Goal: Transaction & Acquisition: Purchase product/service

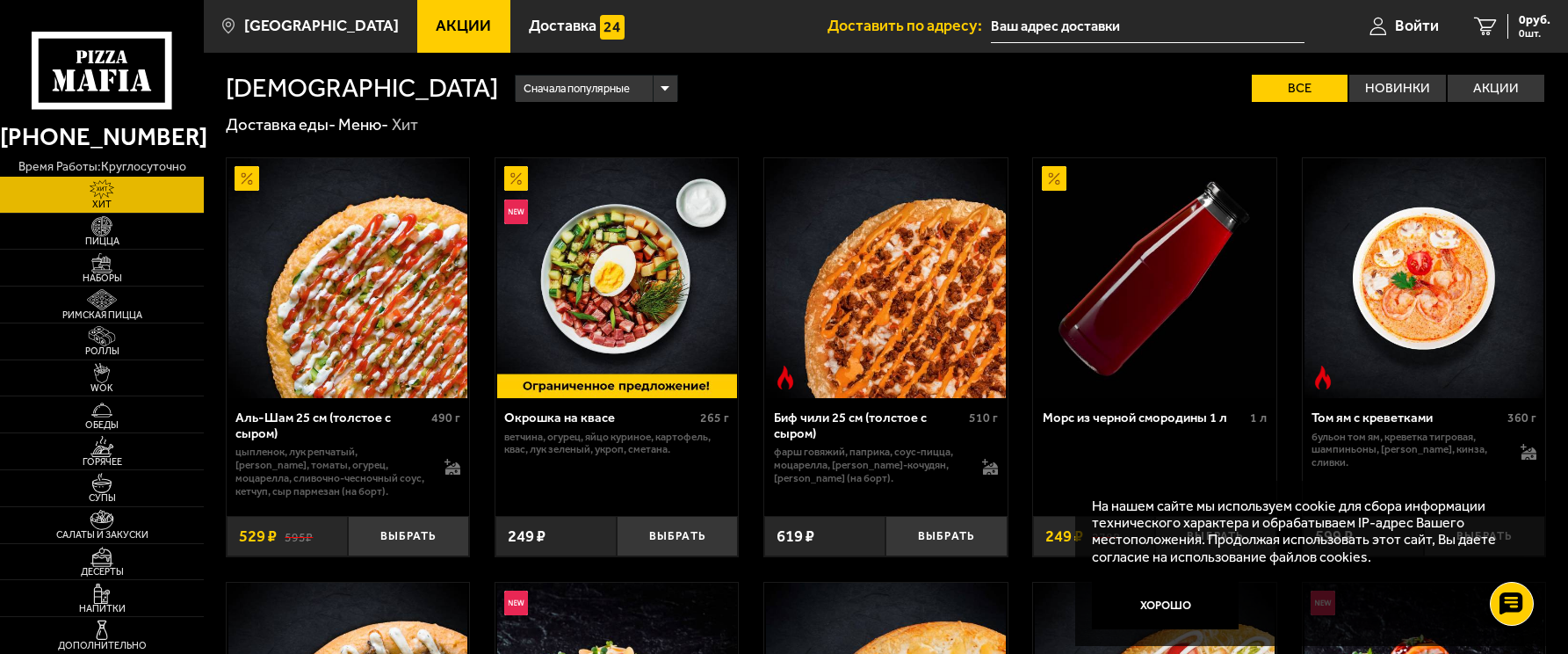
click at [443, 25] on span "Акции" at bounding box center [463, 26] width 55 height 16
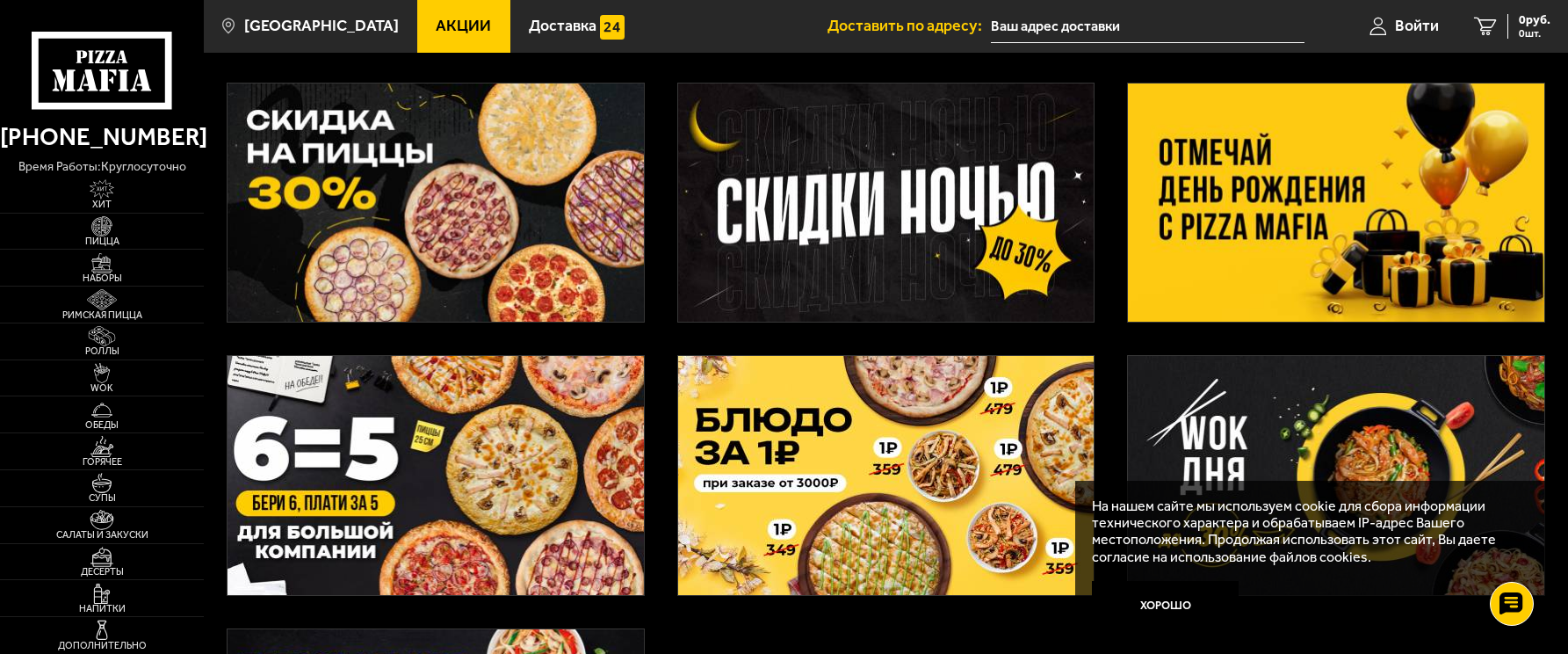
scroll to position [410, 0]
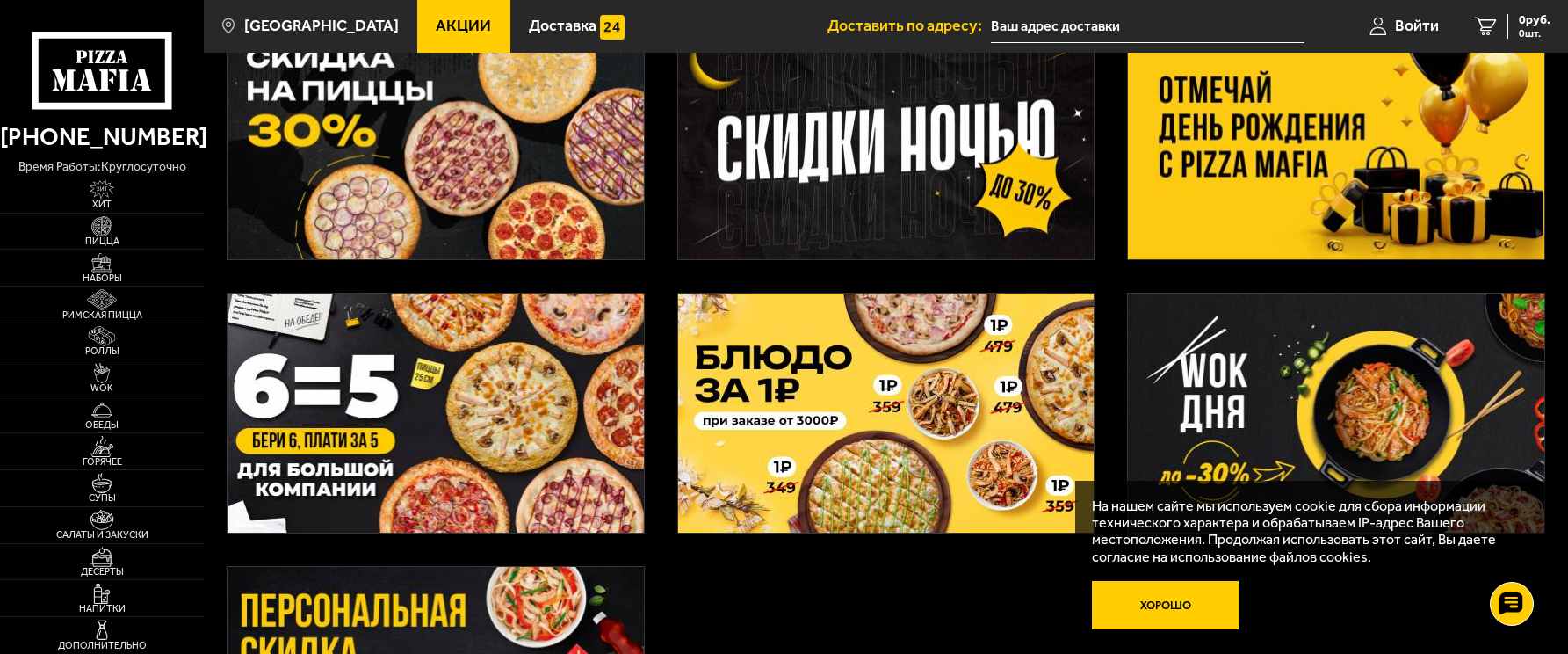
click at [1182, 609] on button "Хорошо" at bounding box center [1165, 605] width 147 height 49
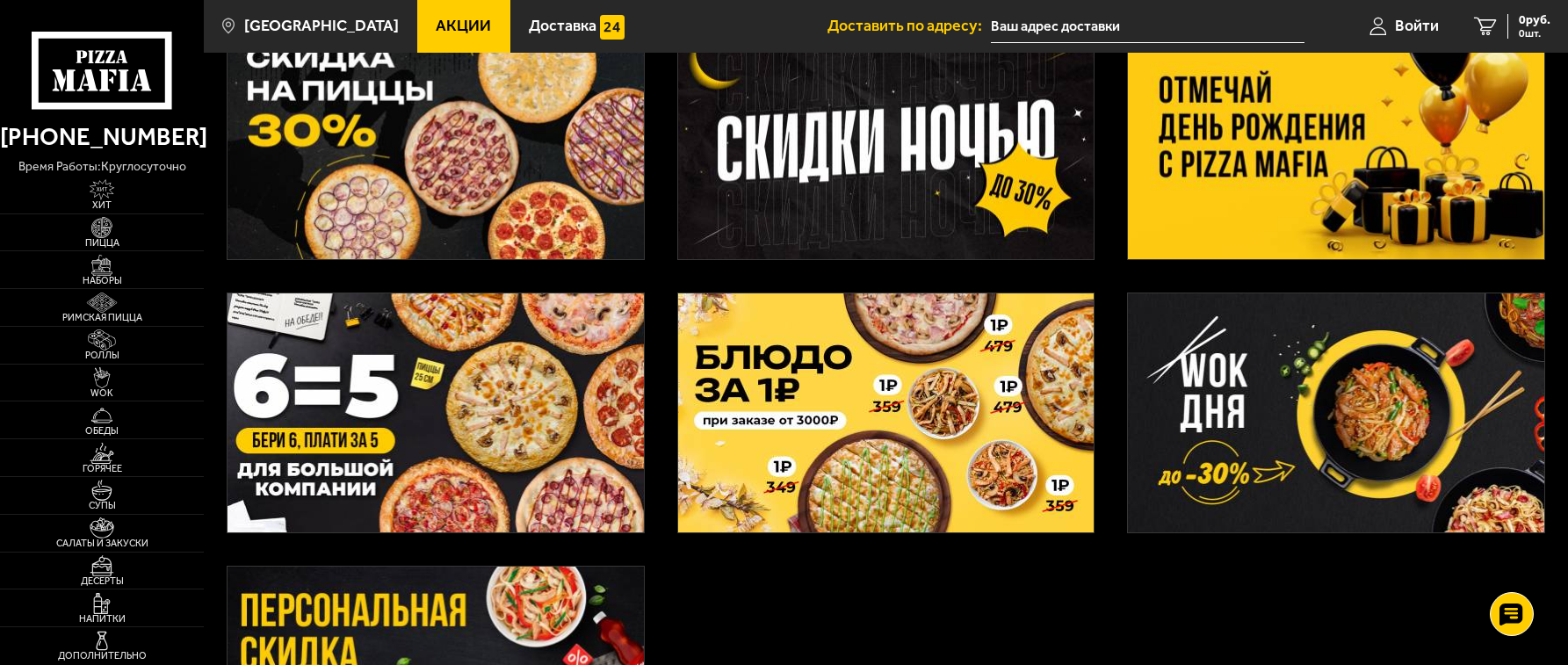
click at [456, 382] on img at bounding box center [435, 412] width 416 height 238
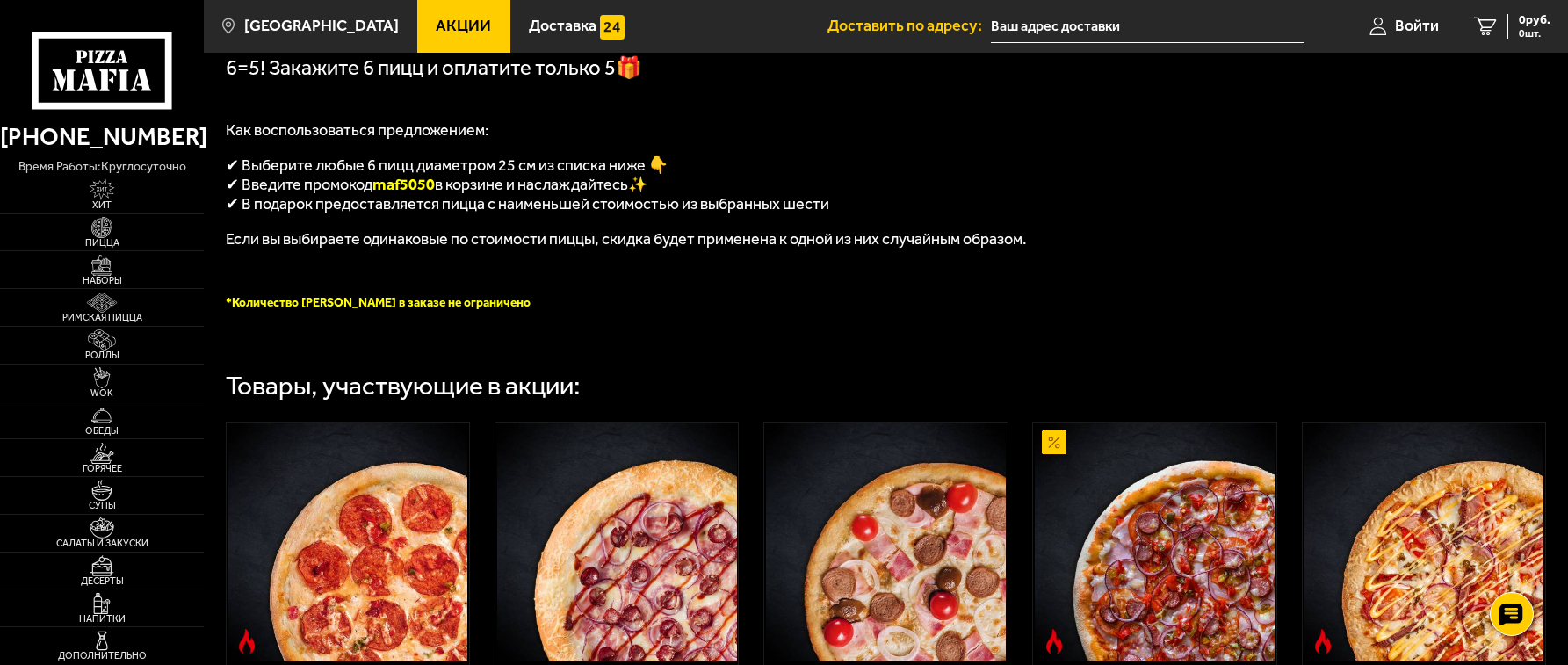
scroll to position [410, 0]
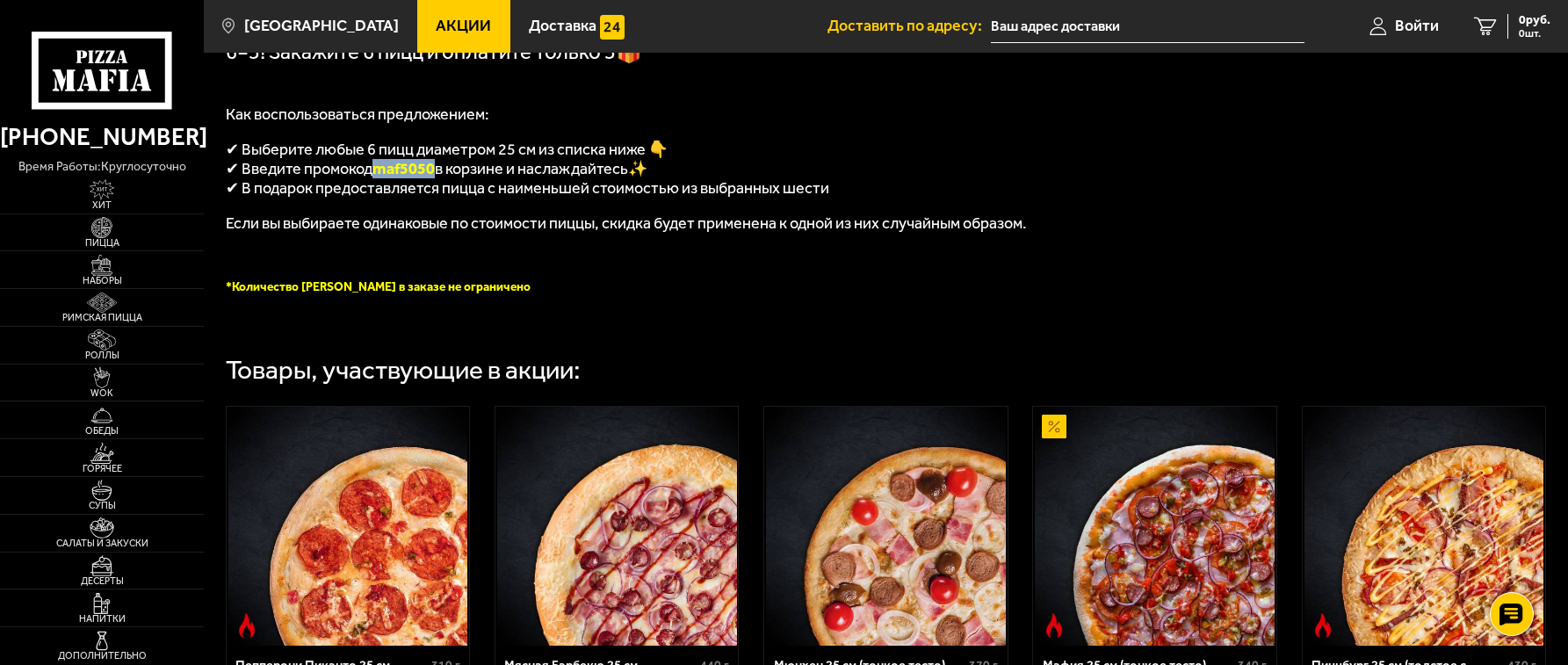
drag, startPoint x: 377, startPoint y: 175, endPoint x: 440, endPoint y: 177, distance: 63.0
click at [435, 177] on span "maf5050" at bounding box center [404, 169] width 62 height 19
copy span "maf5050"
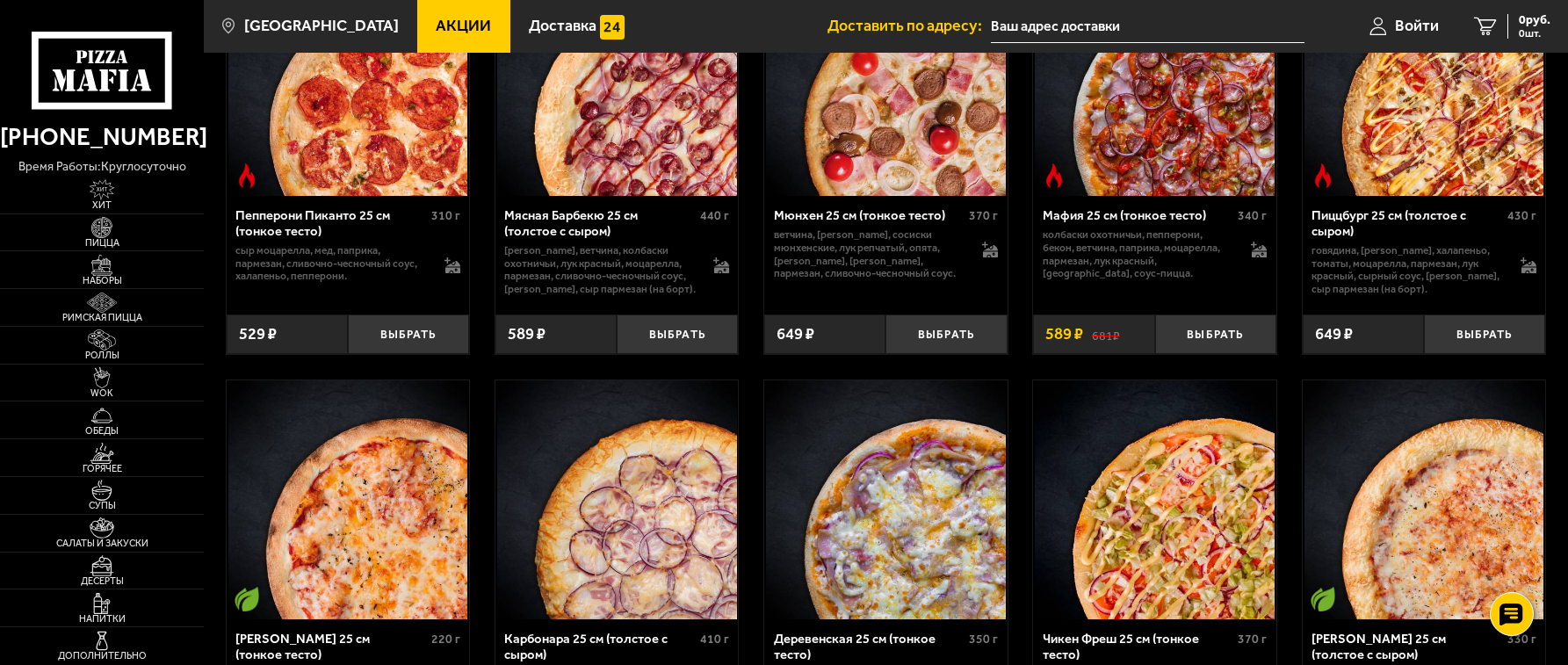
scroll to position [820, 0]
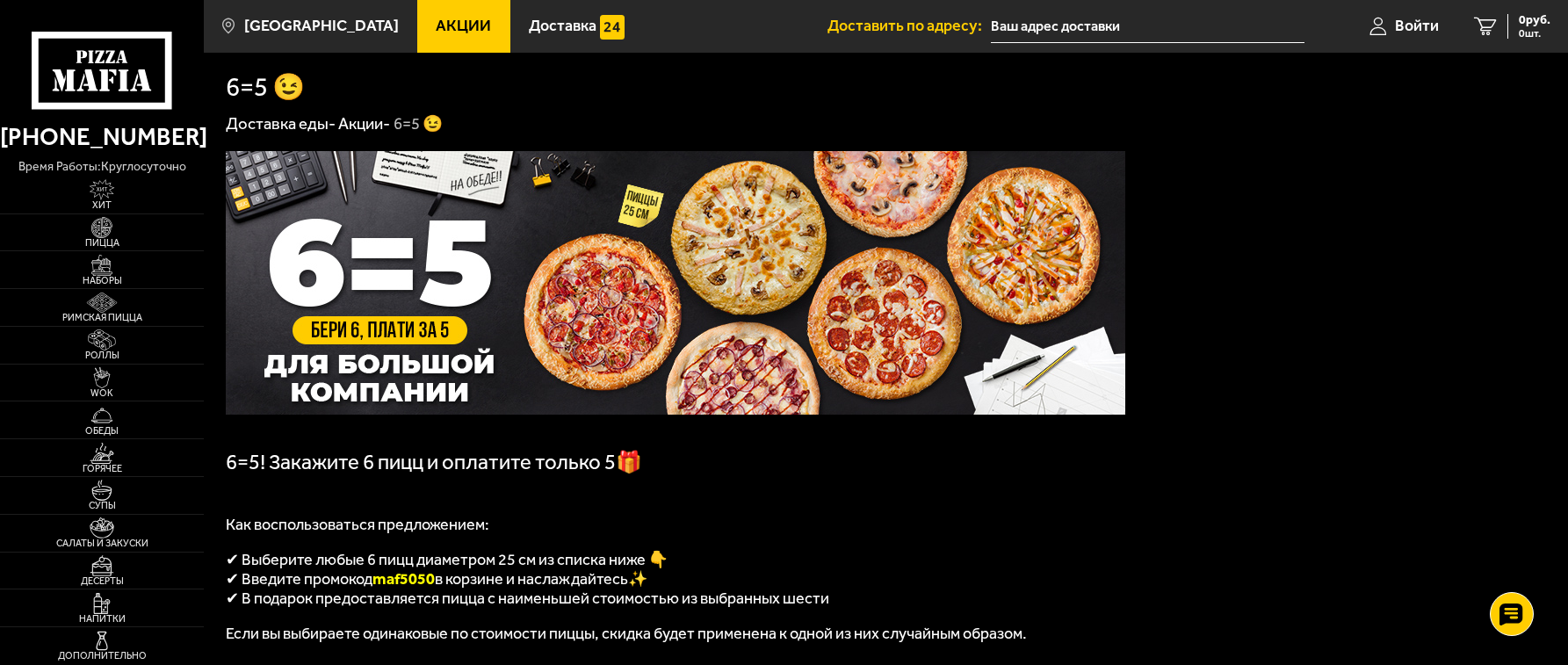
click at [1073, 29] on input "text" at bounding box center [1148, 27] width 313 height 32
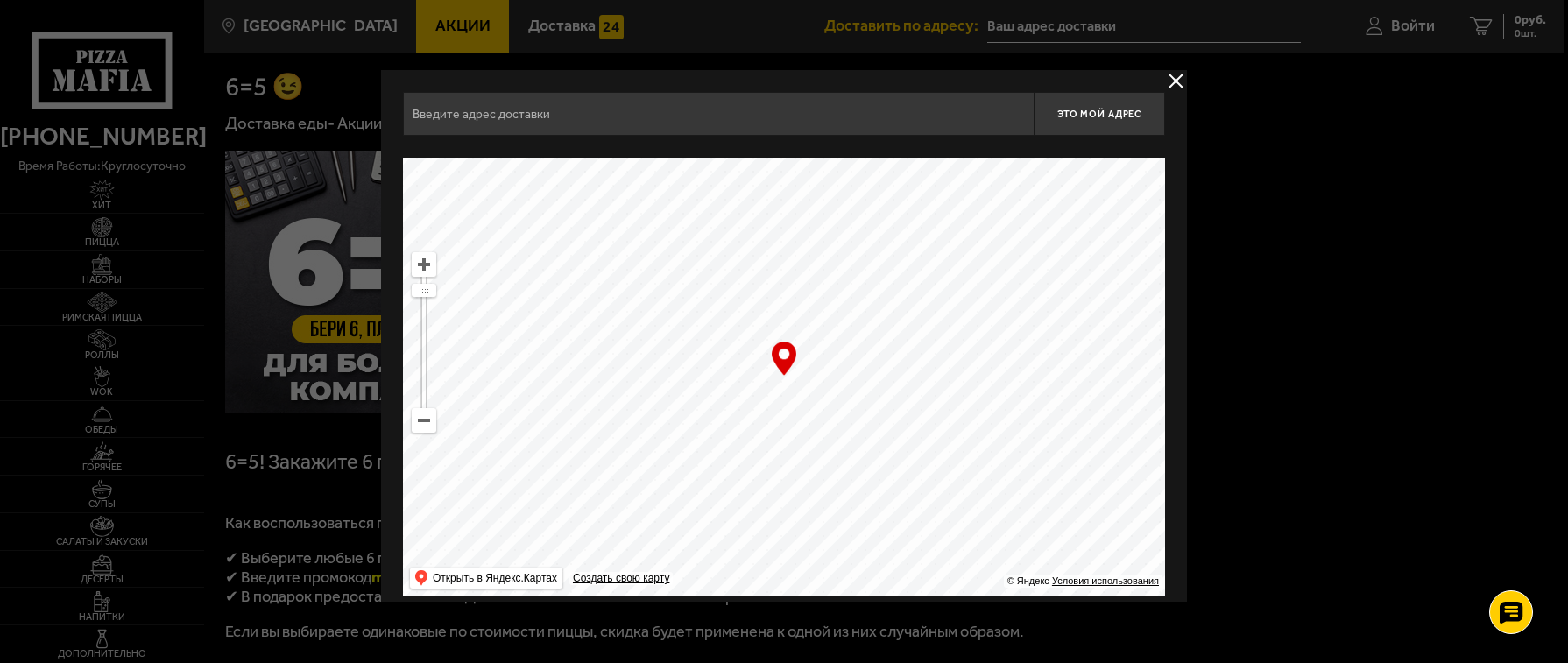
click at [461, 114] on input "text" at bounding box center [718, 114] width 631 height 44
type input "п"
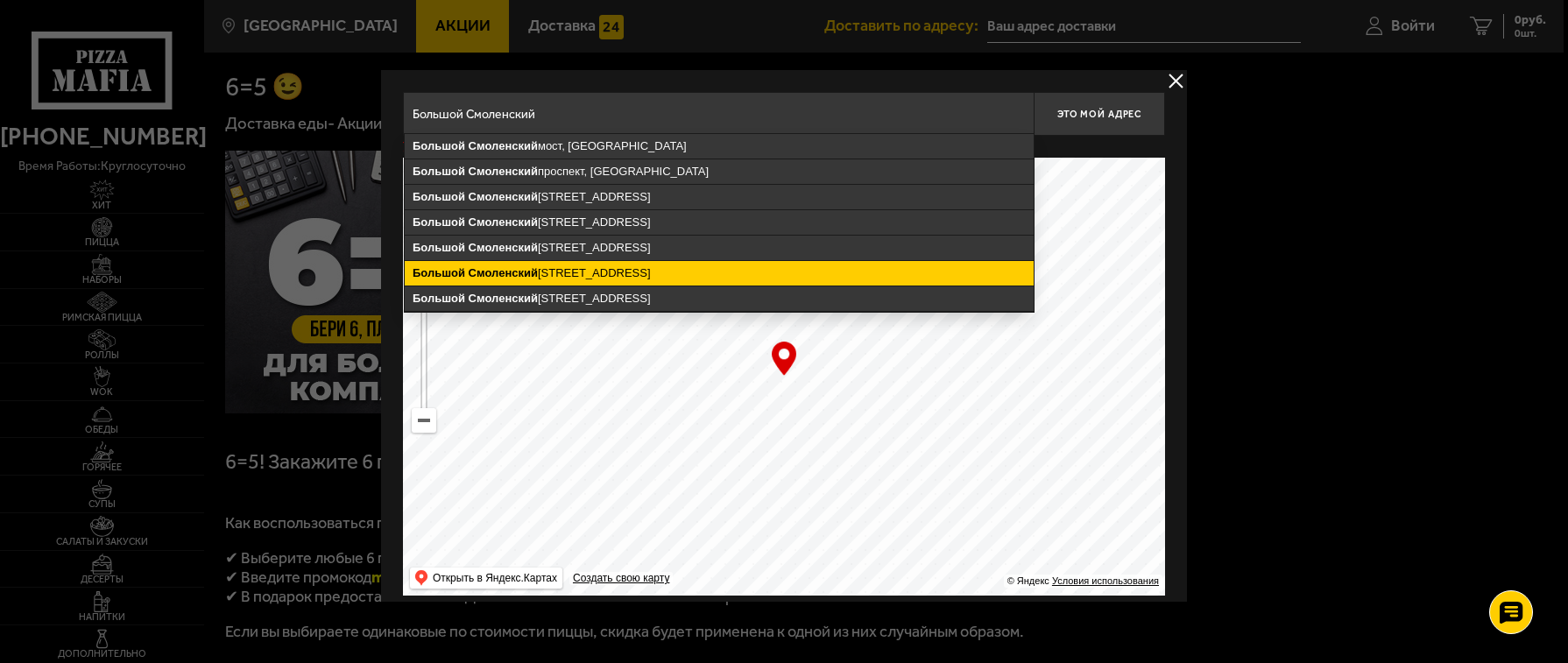
click at [523, 273] on ymaps "Смоленский" at bounding box center [503, 273] width 69 height 13
type input "Санкт-Петербург, Большой Смоленский проспект, 15к2"
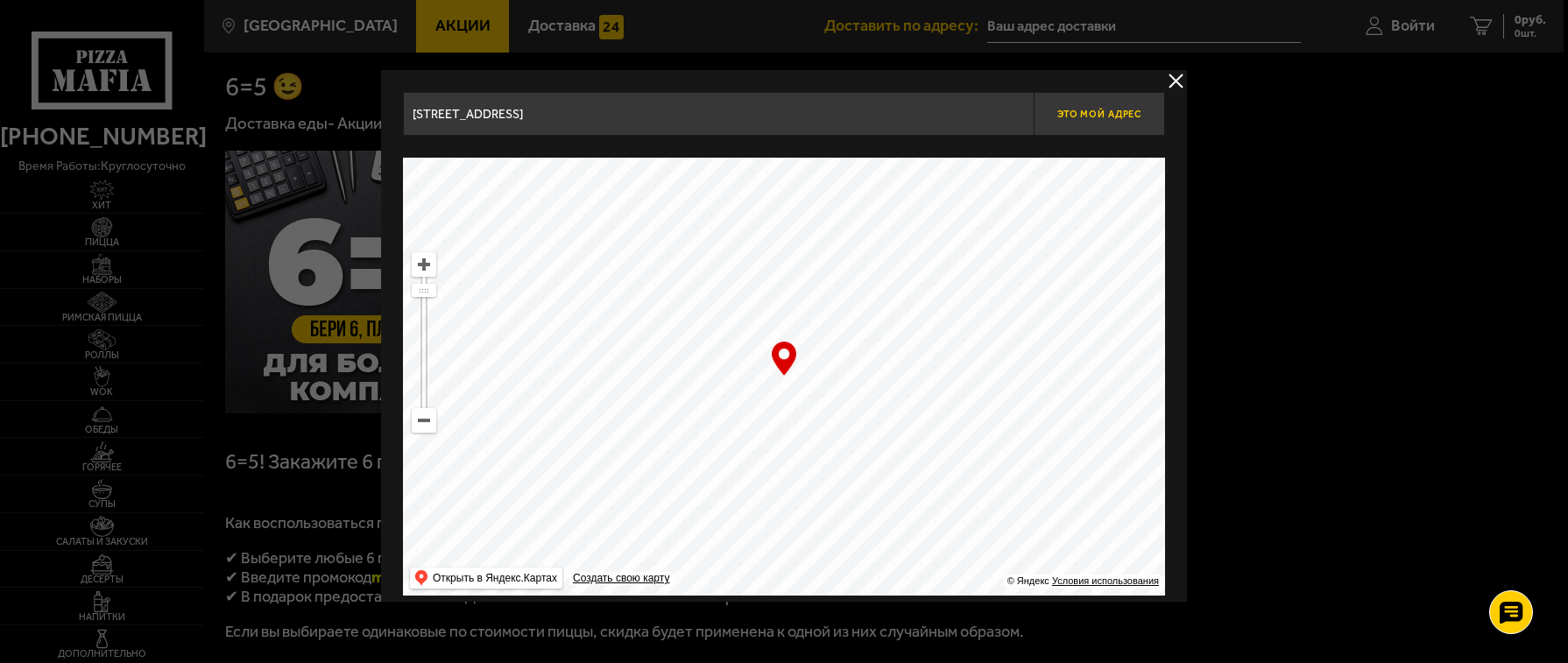
click at [1086, 110] on span "Это мой адрес" at bounding box center [1100, 114] width 84 height 11
type input "Большой Смоленский проспект, 15к2"
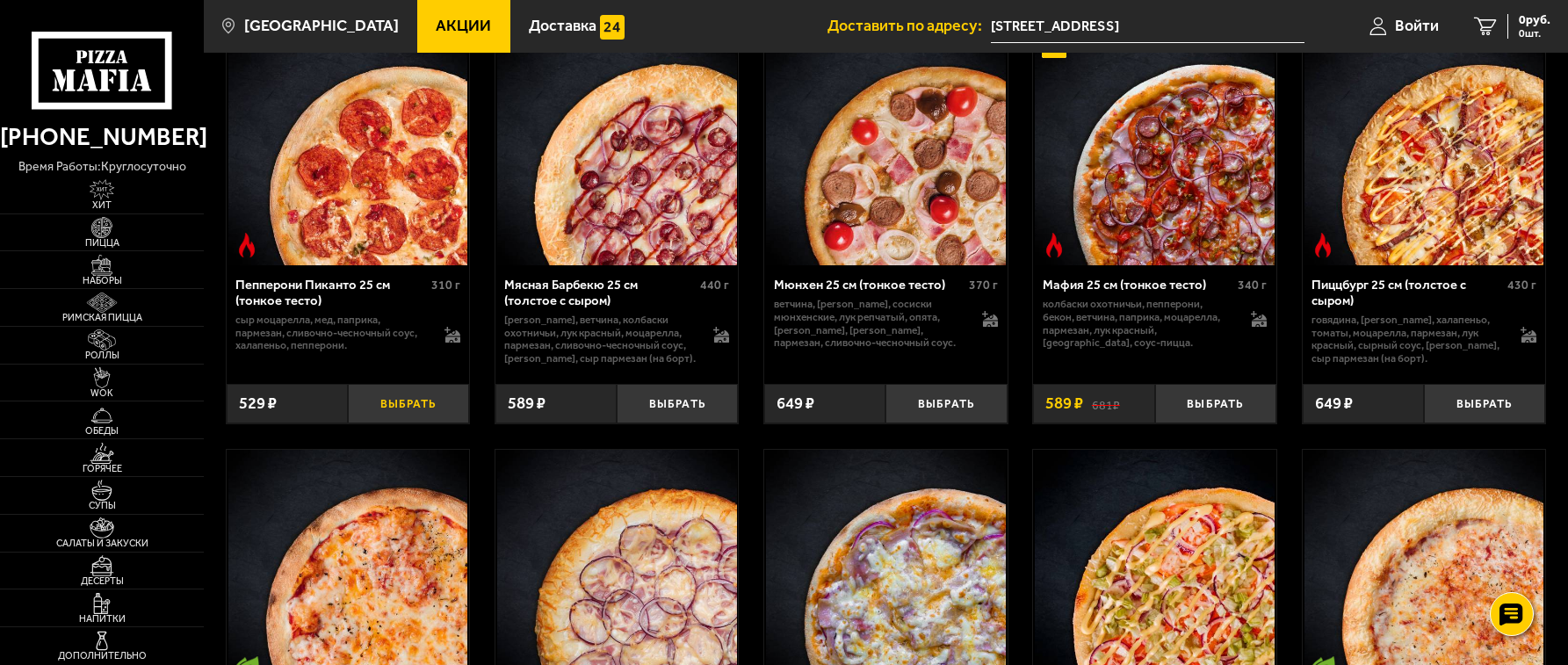
scroll to position [820, 0]
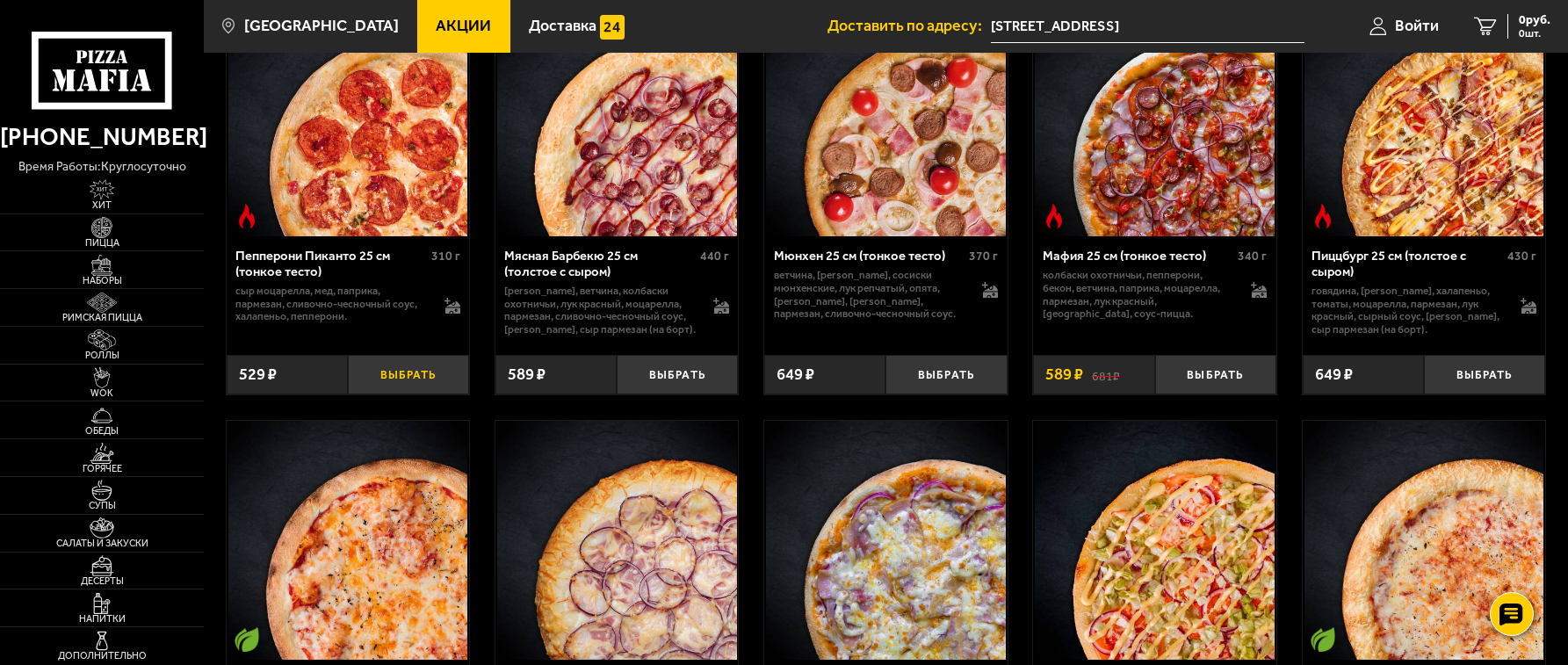
click at [412, 380] on button "Выбрать" at bounding box center [408, 376] width 121 height 40
click at [450, 391] on button "+" at bounding box center [449, 376] width 40 height 40
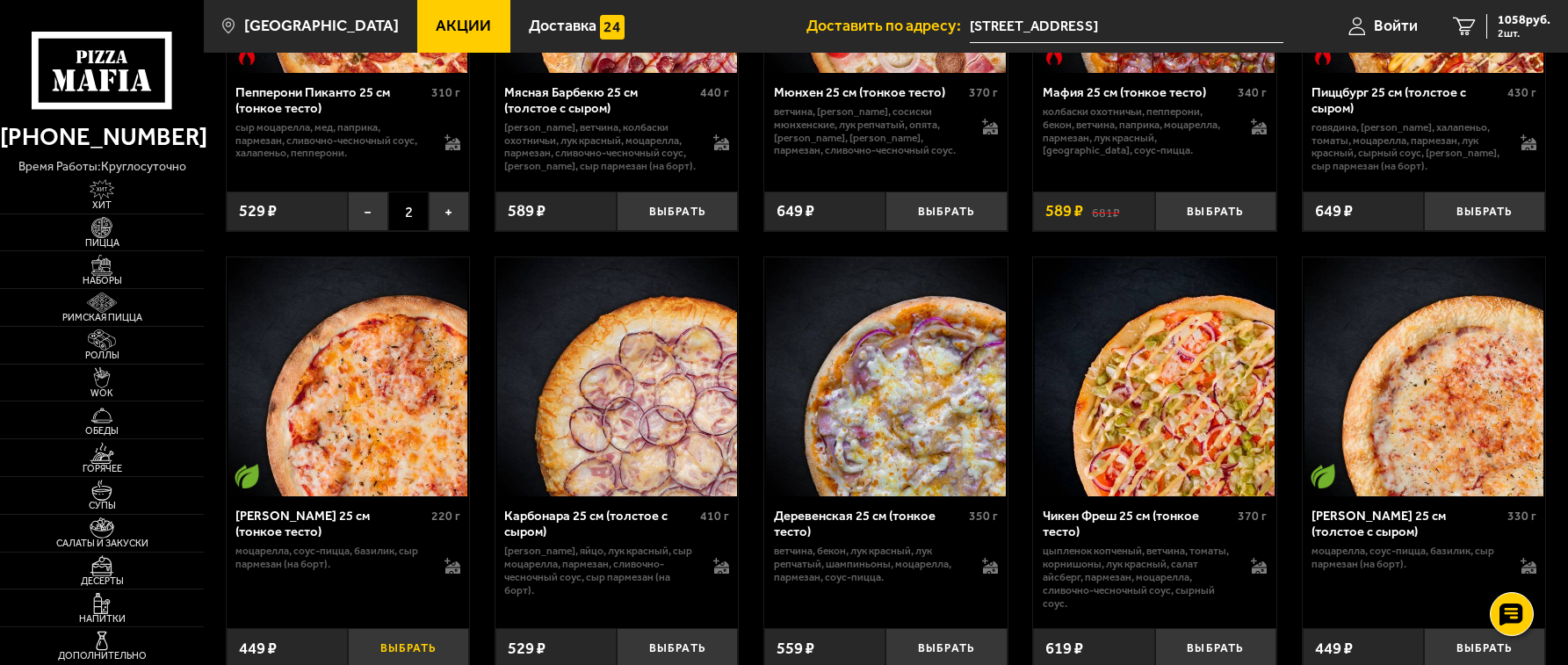
scroll to position [1025, 0]
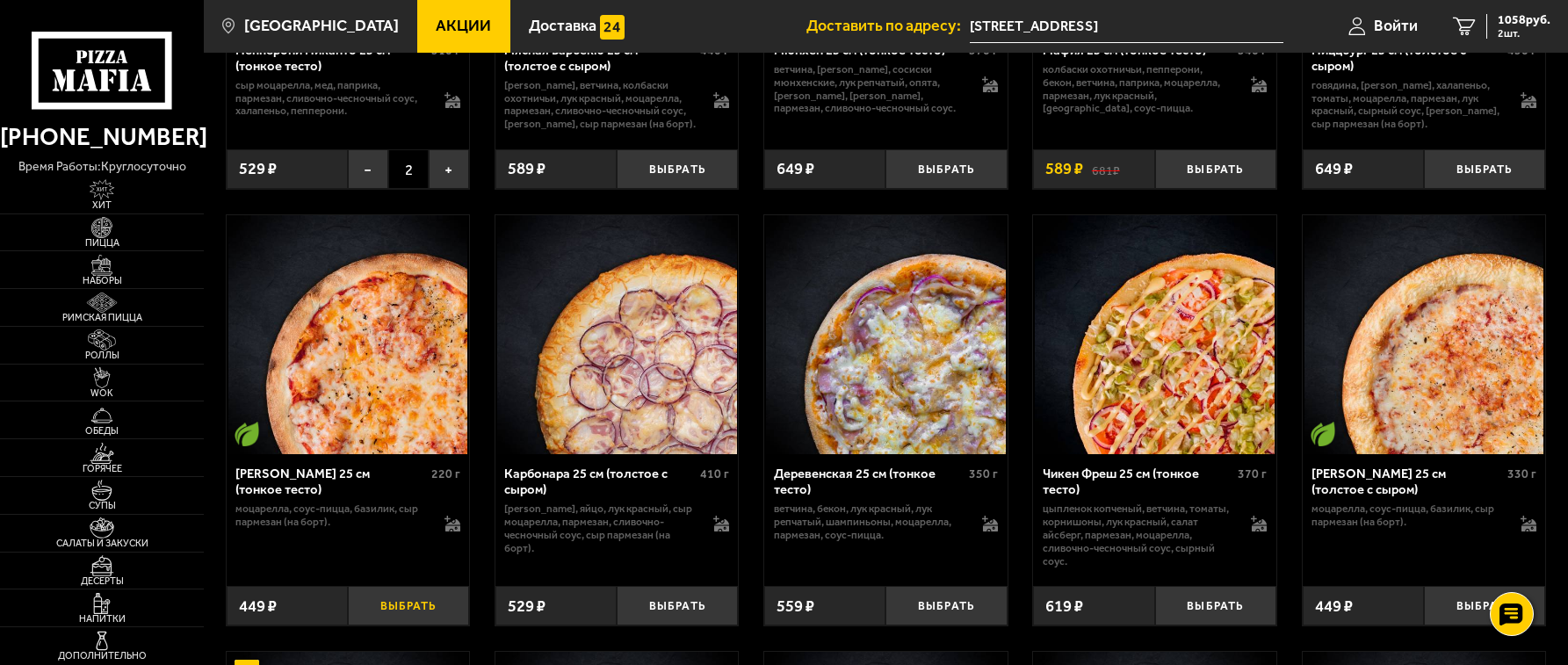
click at [393, 616] on button "Выбрать" at bounding box center [408, 606] width 121 height 40
click at [449, 610] on button "+" at bounding box center [449, 606] width 40 height 40
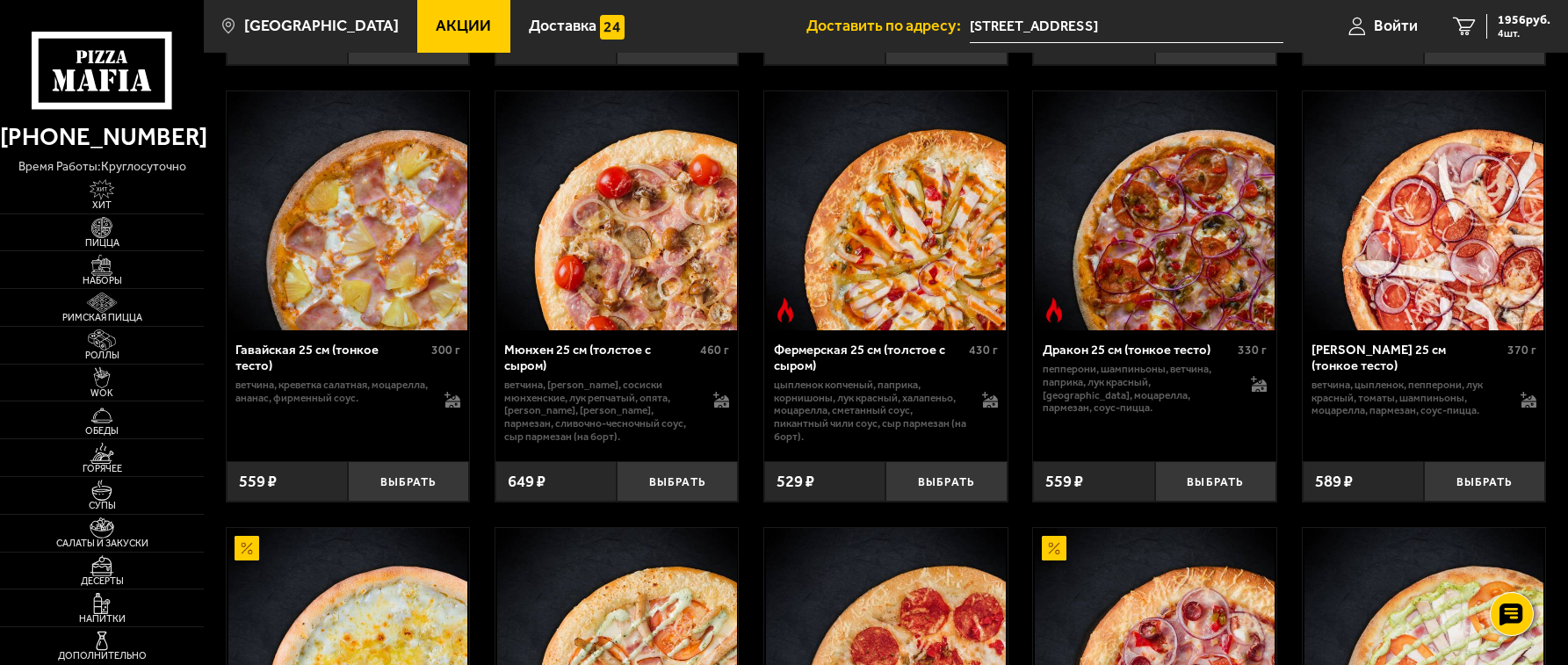
scroll to position [2050, 0]
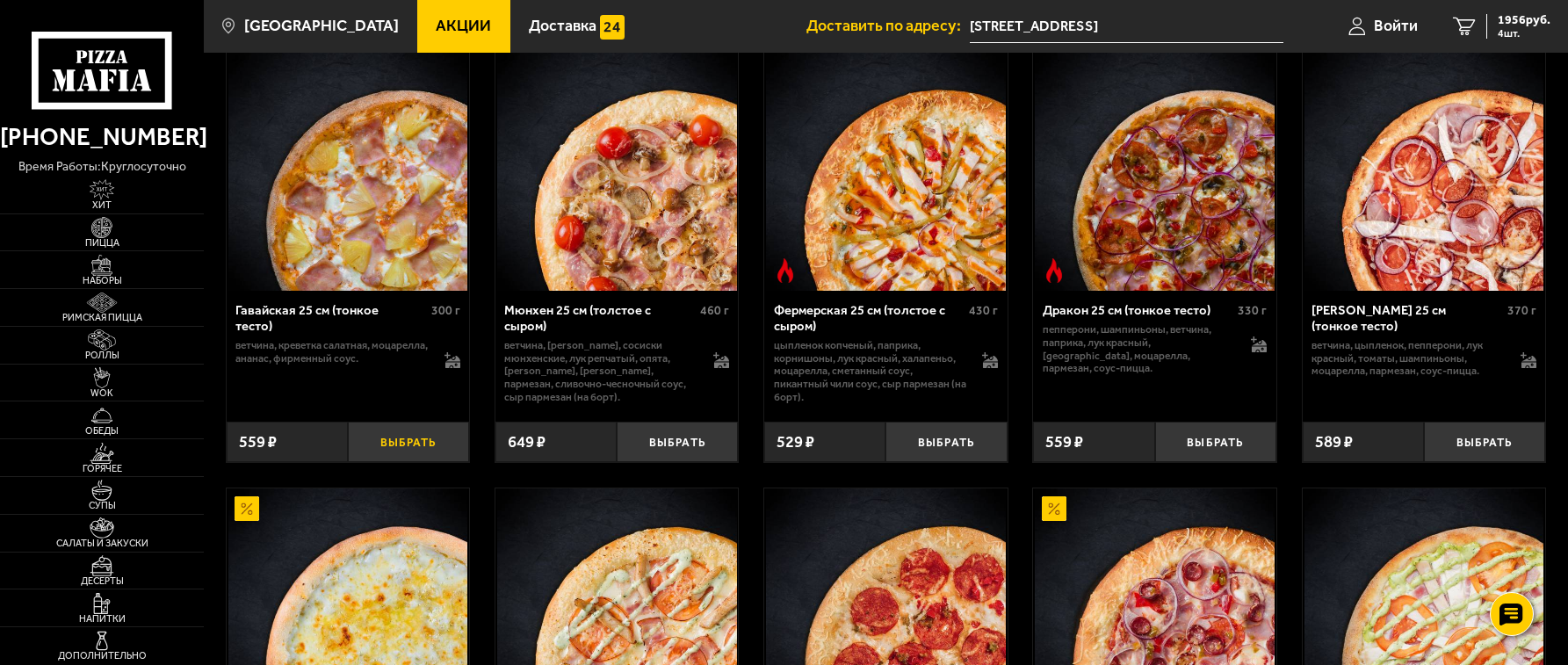
click at [410, 457] on button "Выбрать" at bounding box center [408, 442] width 121 height 40
click at [441, 457] on button "+" at bounding box center [449, 442] width 40 height 40
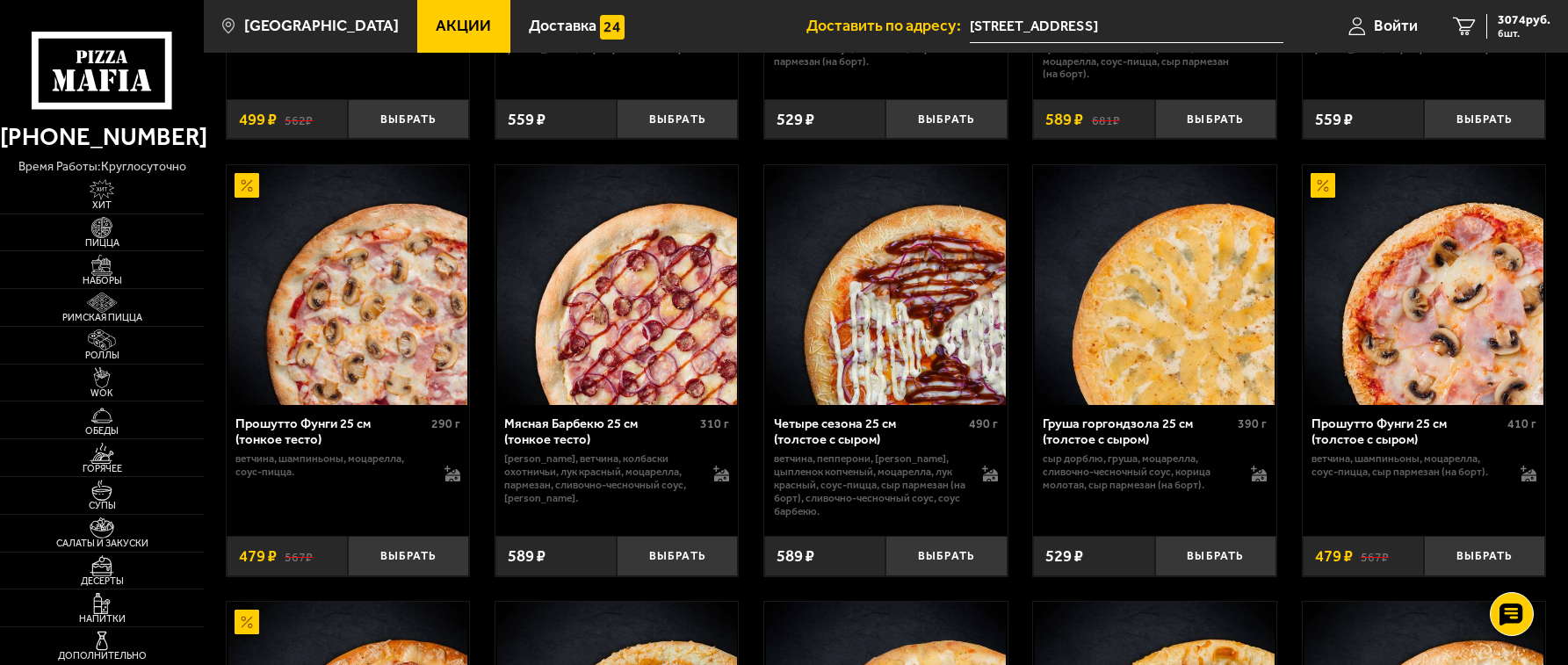
scroll to position [2871, 0]
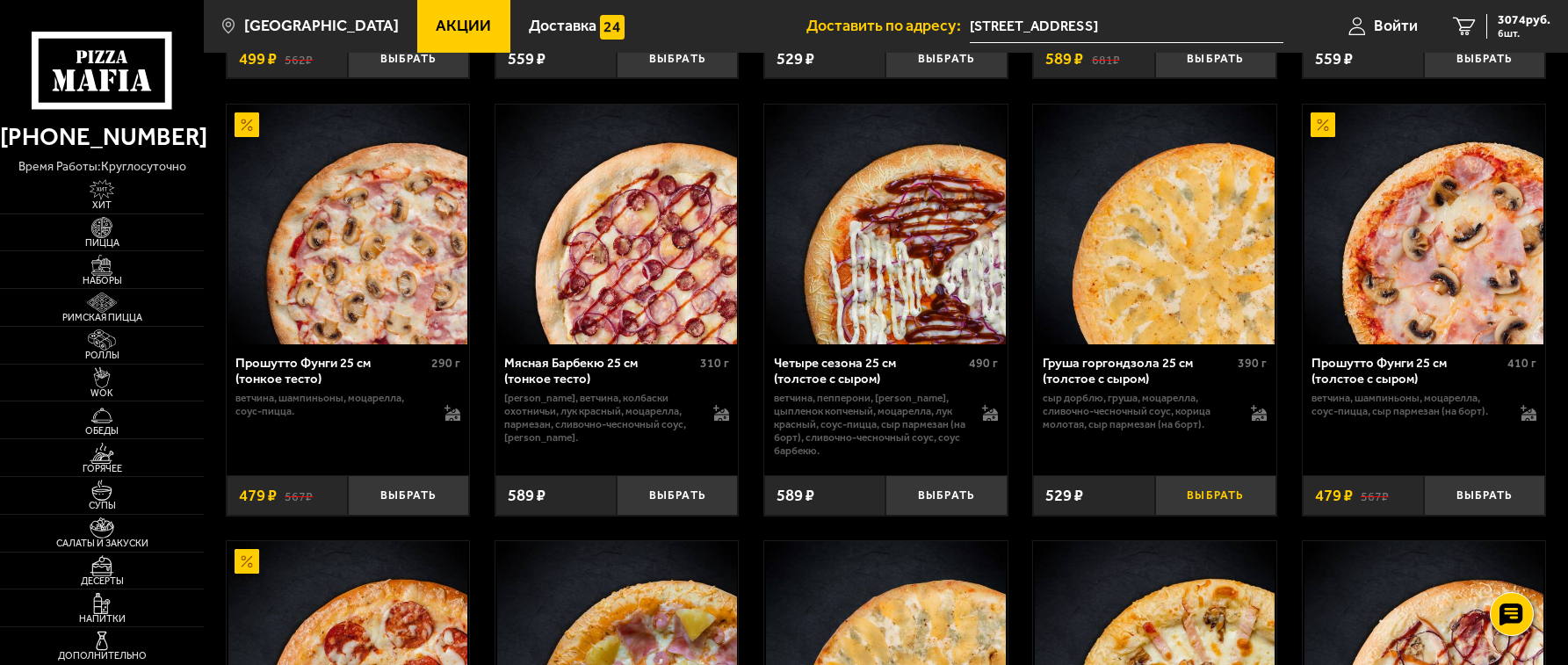
click at [1219, 507] on button "Выбрать" at bounding box center [1215, 496] width 121 height 40
click at [1251, 506] on button "+" at bounding box center [1257, 496] width 40 height 40
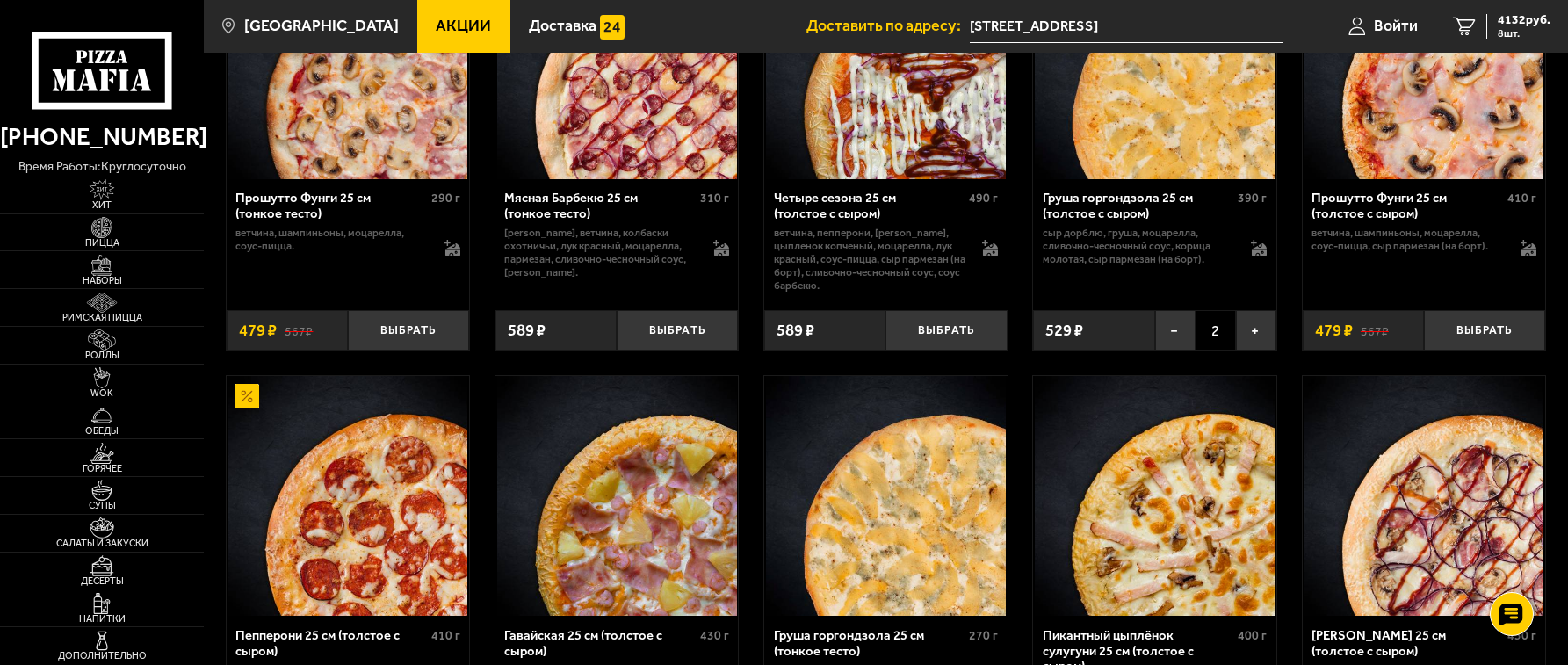
scroll to position [3075, 0]
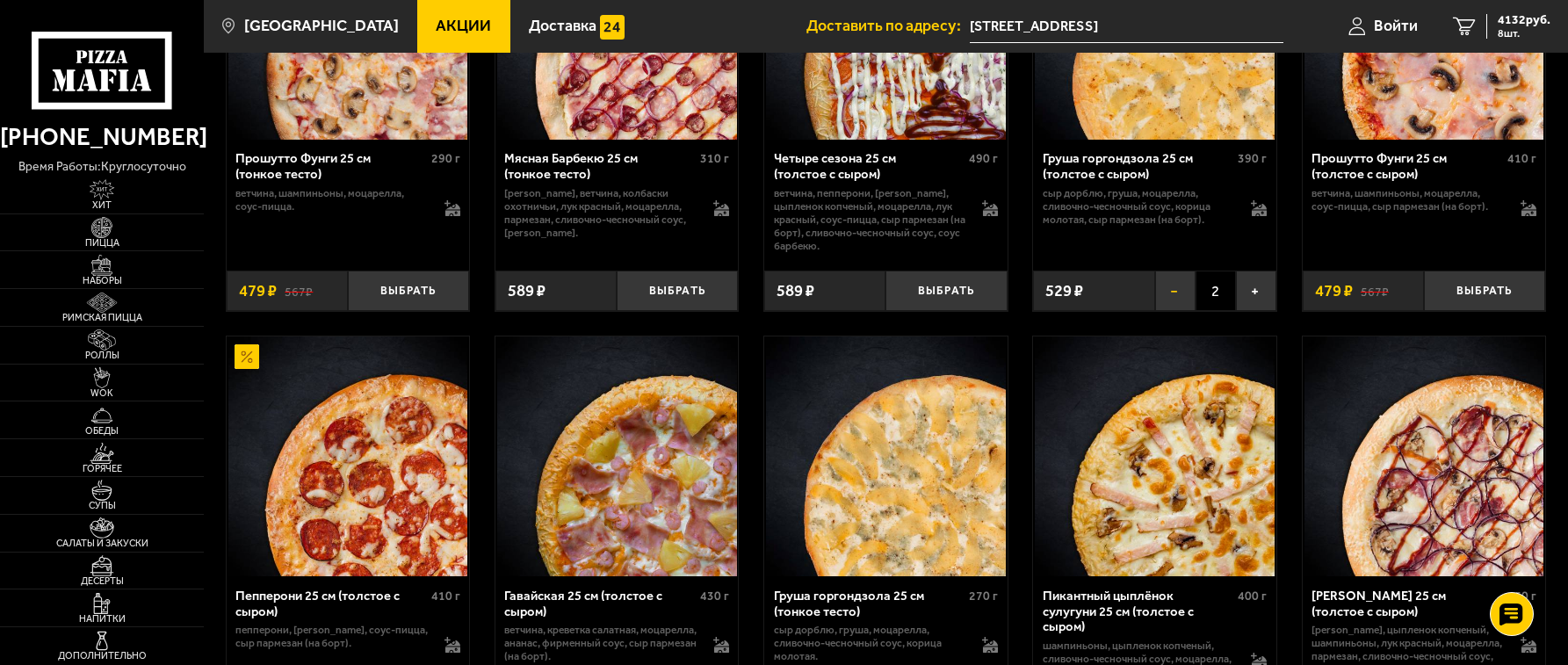
click at [1174, 307] on button "−" at bounding box center [1175, 290] width 40 height 40
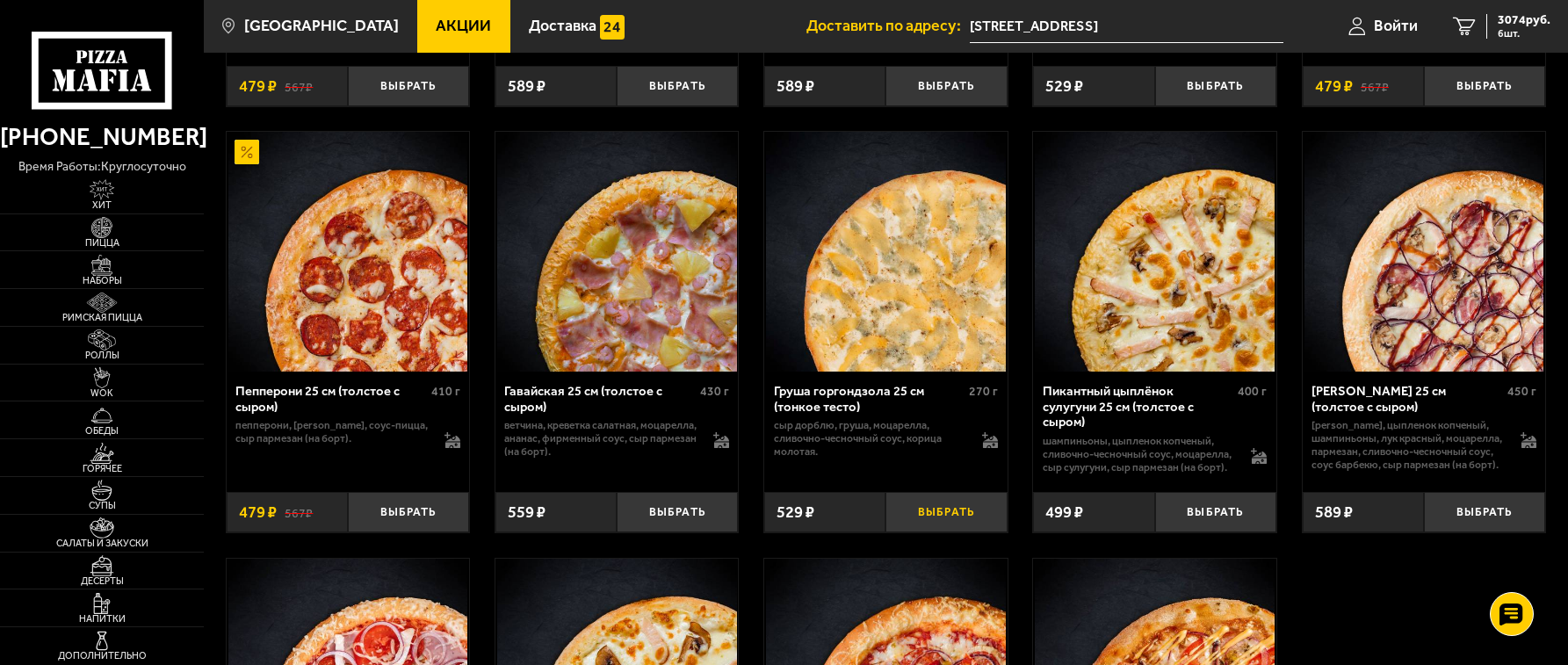
click at [938, 525] on button "Выбрать" at bounding box center [946, 512] width 121 height 40
click at [982, 532] on button "+" at bounding box center [986, 512] width 40 height 40
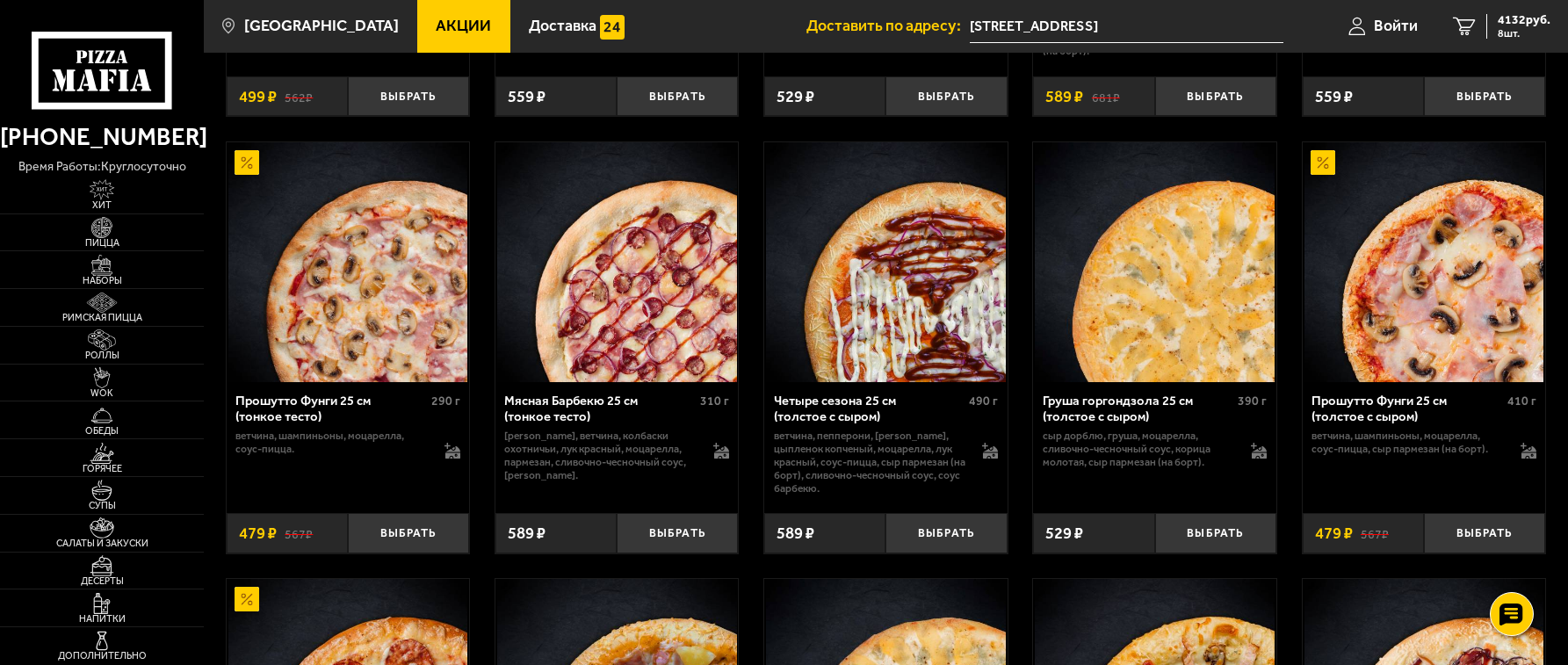
scroll to position [2871, 0]
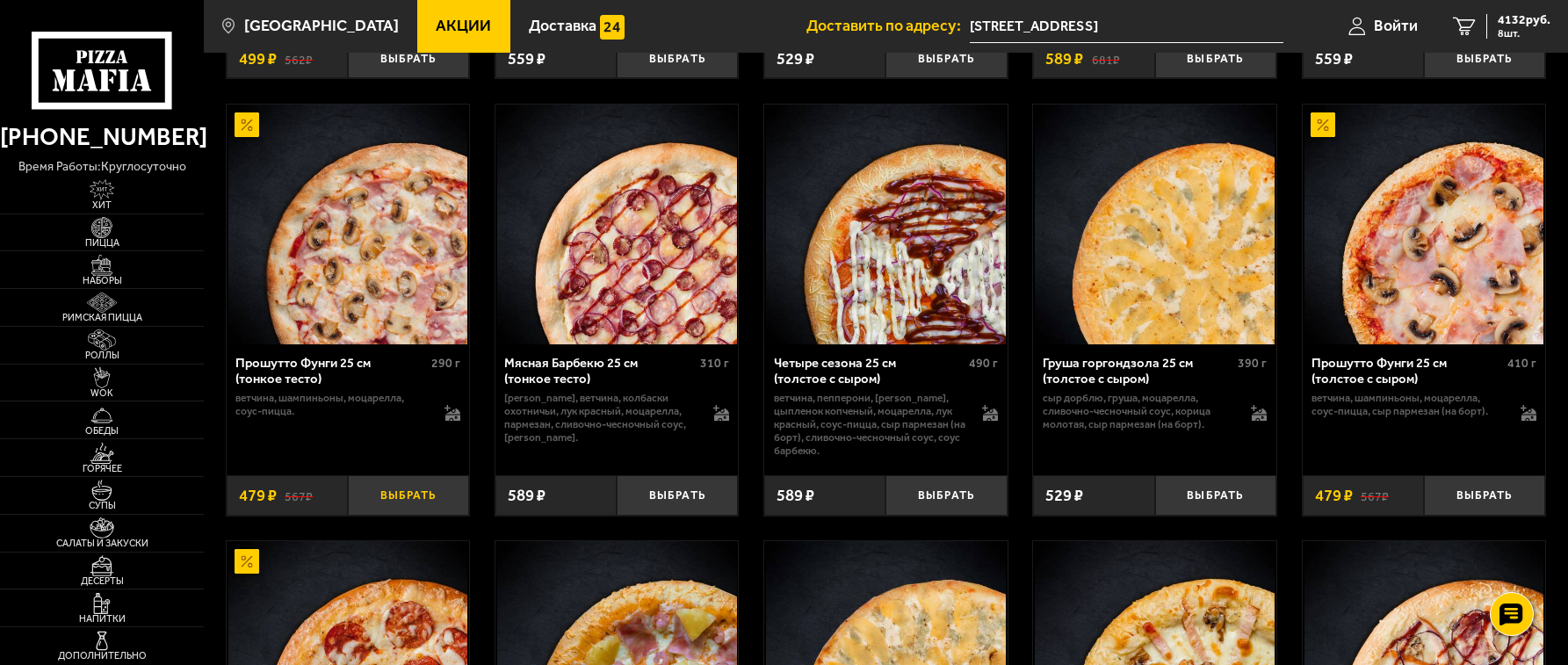
click at [423, 507] on button "Выбрать" at bounding box center [408, 496] width 121 height 40
click at [452, 510] on button "+" at bounding box center [449, 496] width 40 height 40
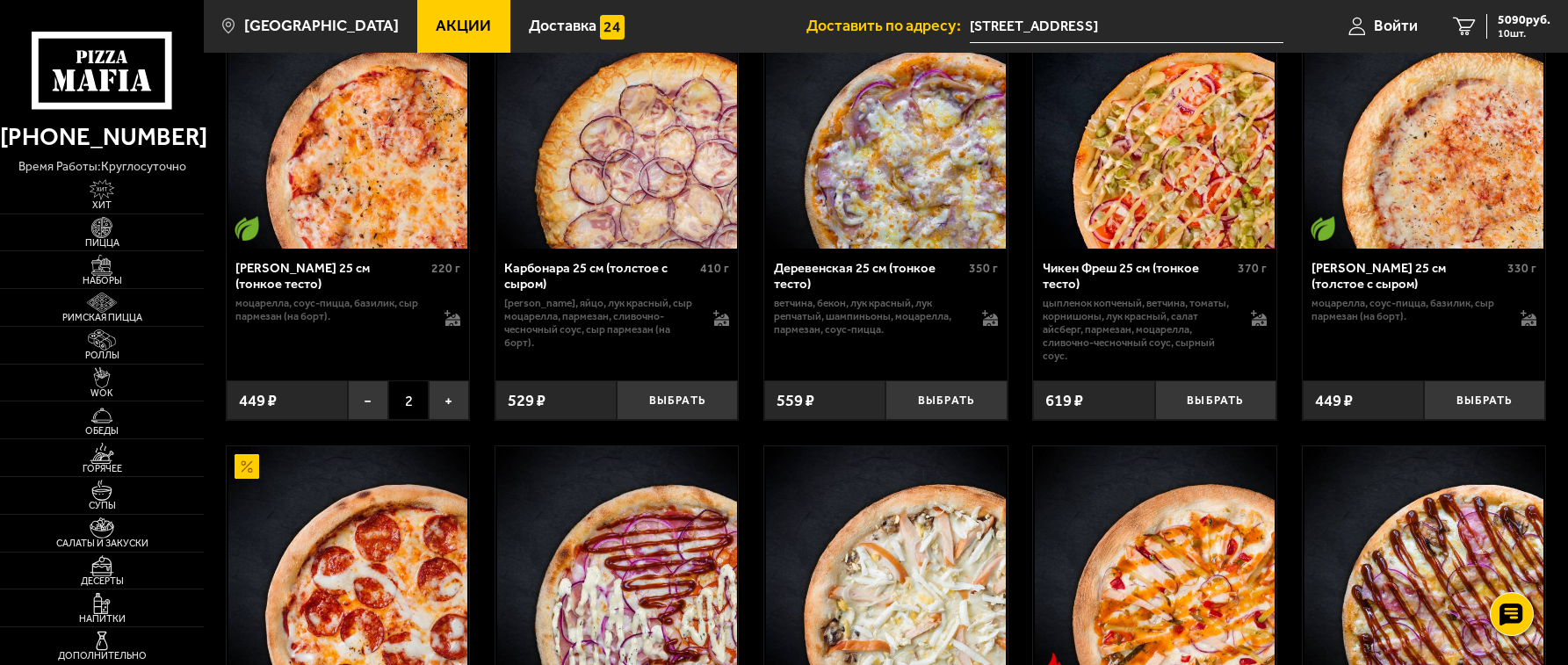
scroll to position [1230, 0]
click at [1203, 417] on button "Выбрать" at bounding box center [1215, 401] width 121 height 40
click at [1259, 412] on button "+" at bounding box center [1257, 401] width 40 height 40
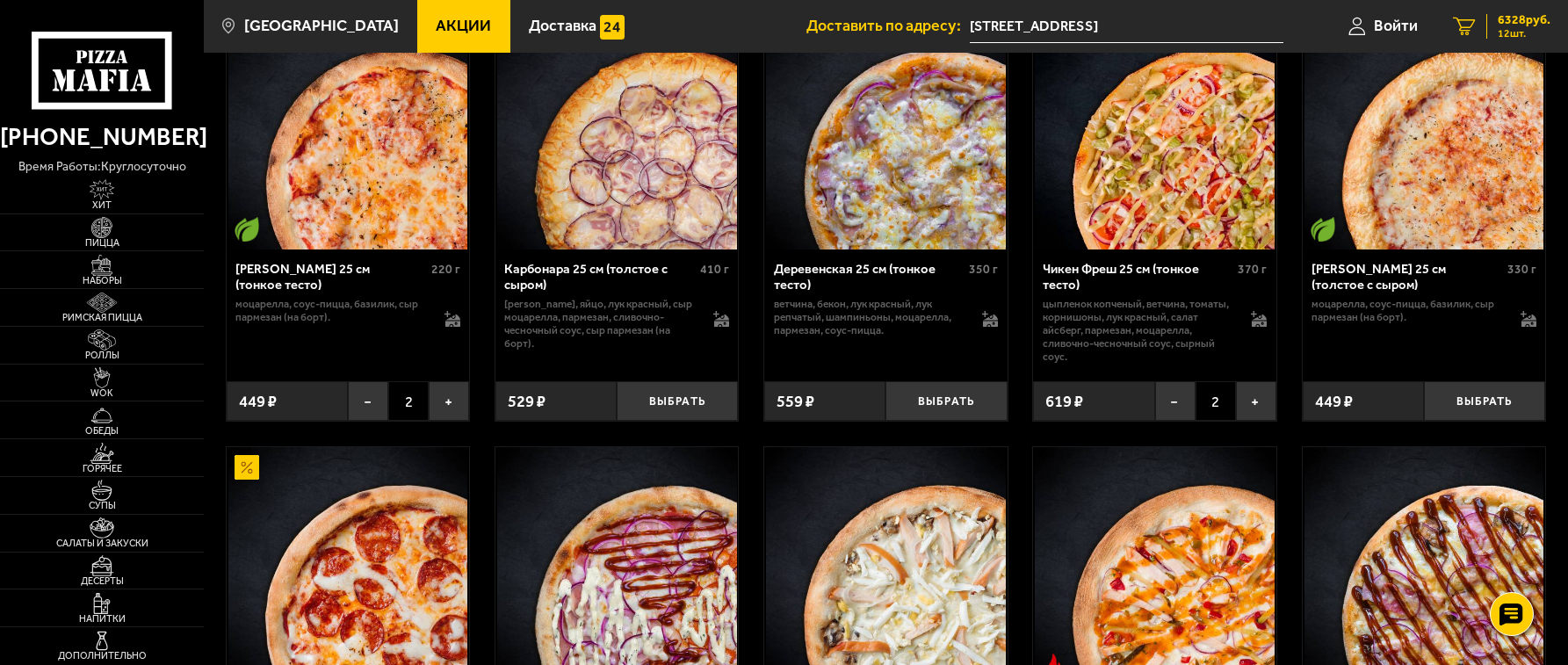
click at [1516, 28] on span "12 шт." at bounding box center [1525, 34] width 53 height 11
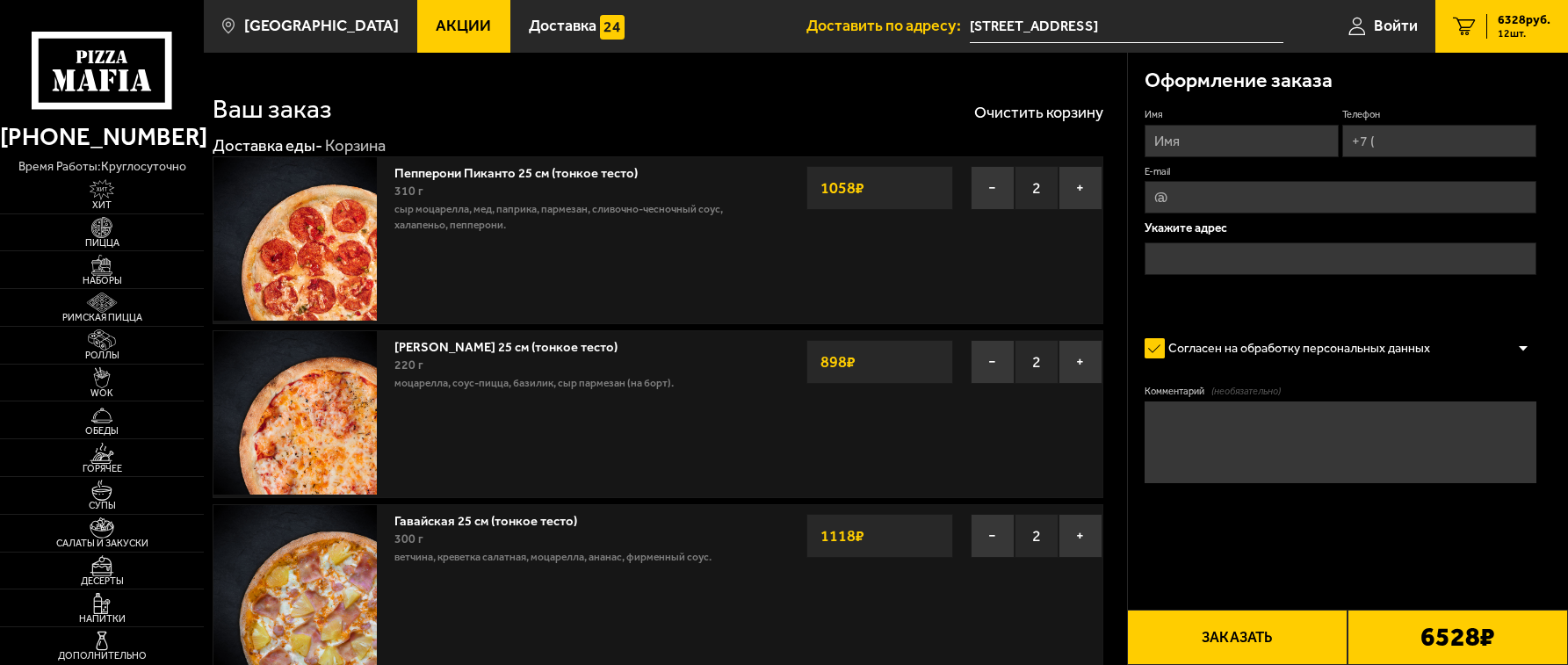
type input "Большой Смоленский проспект, 15к2"
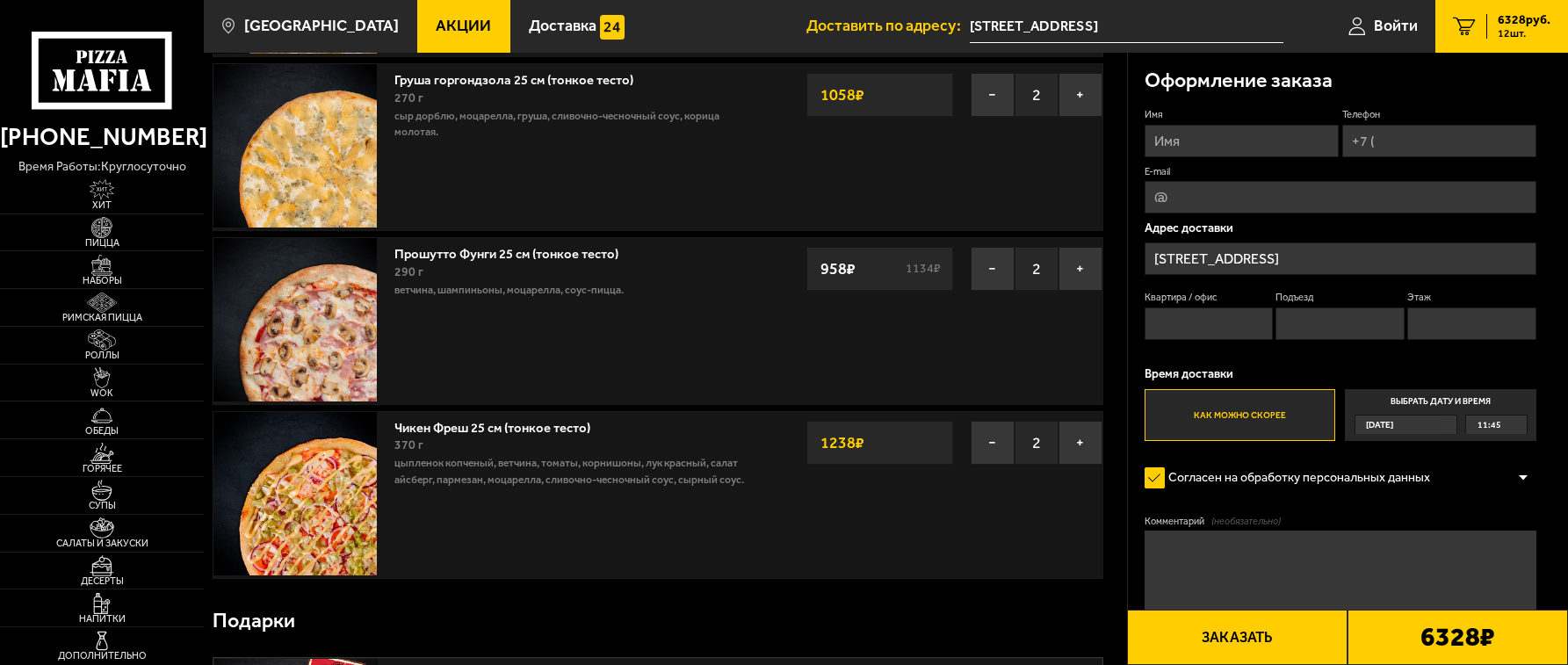
scroll to position [1025, 0]
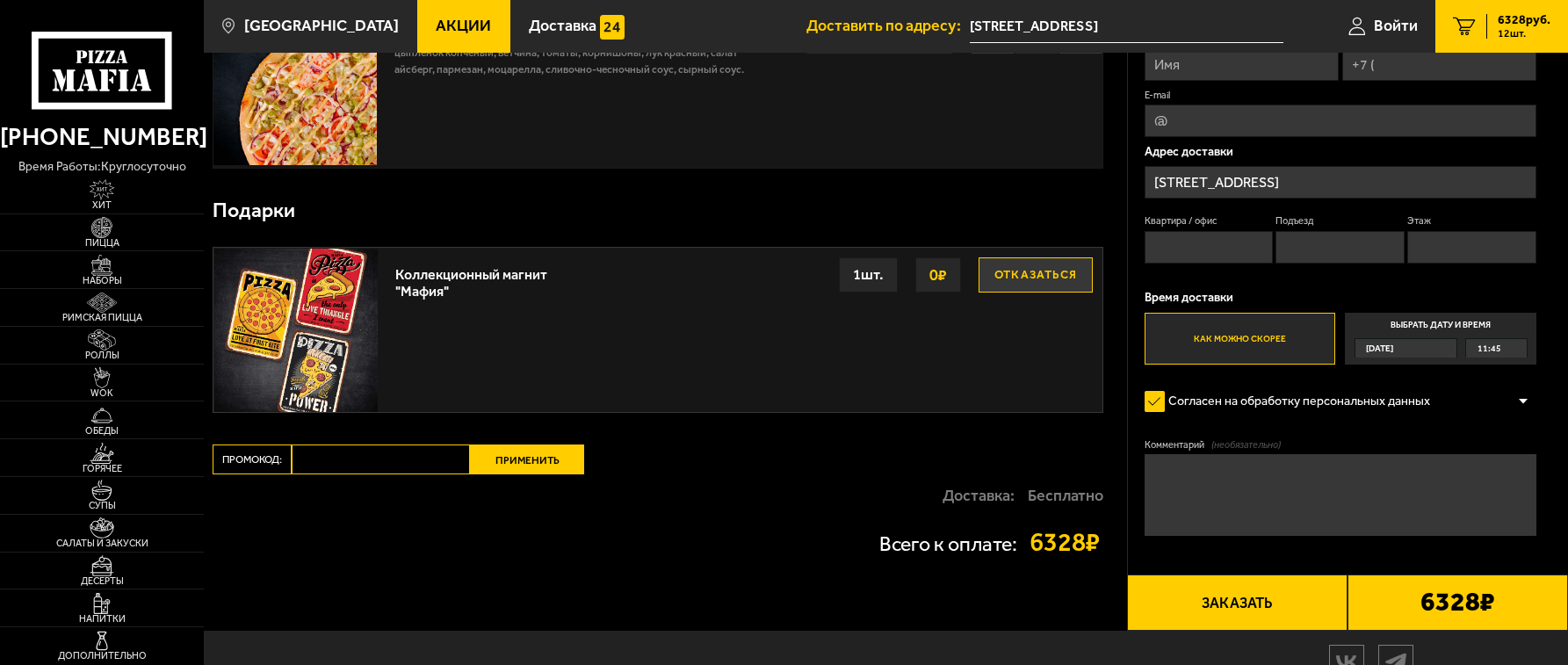
click at [340, 466] on input "Промокод:" at bounding box center [380, 459] width 179 height 30
paste input "maf5050"
type input "maf5050"
click at [519, 462] on button "Применить" at bounding box center [527, 459] width 114 height 30
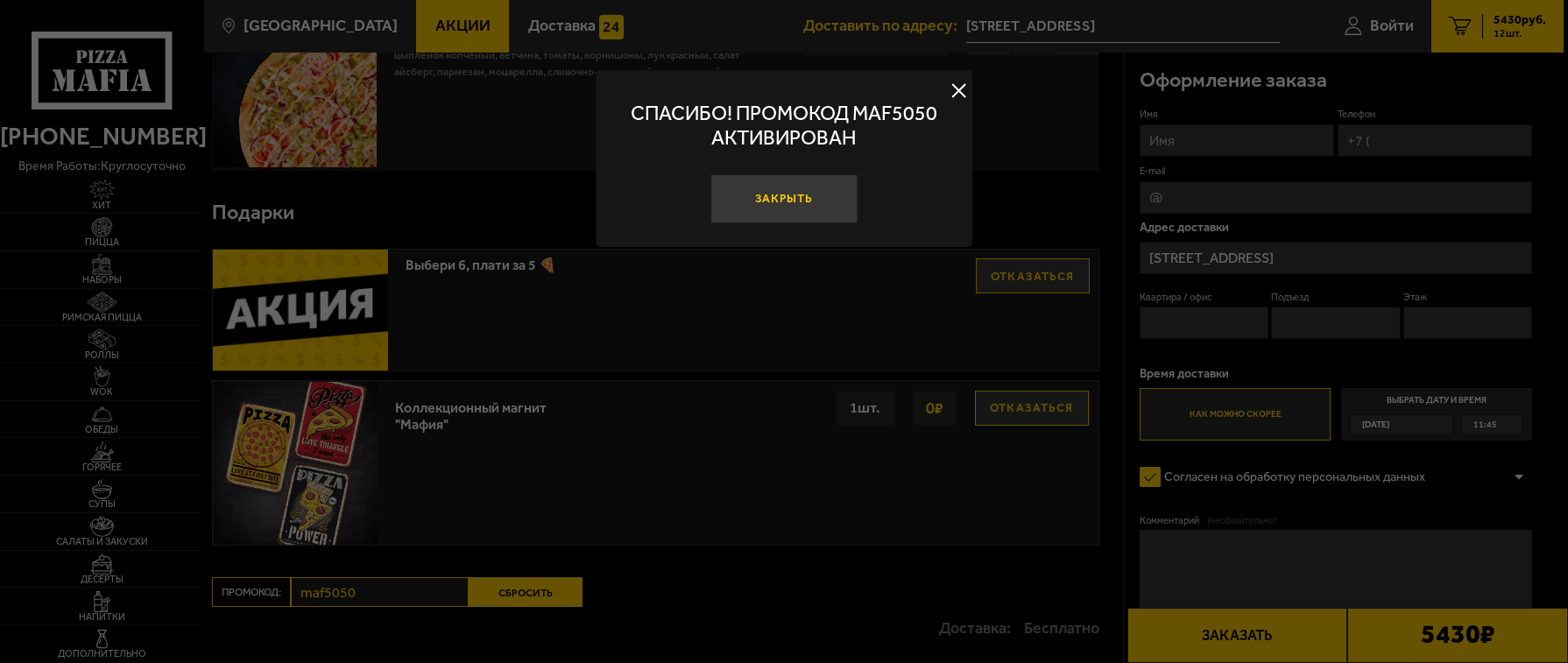
click at [780, 200] on button "Закрыть" at bounding box center [784, 199] width 147 height 49
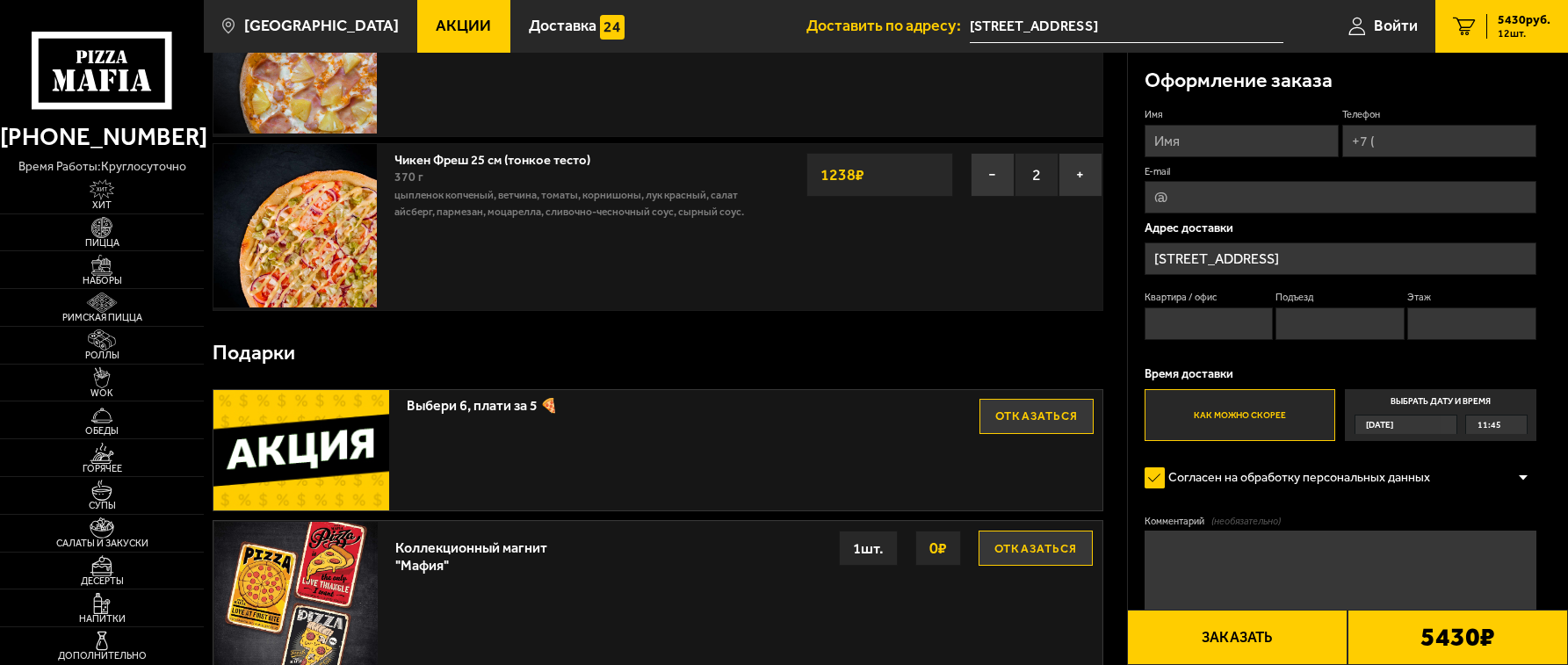
scroll to position [829, 0]
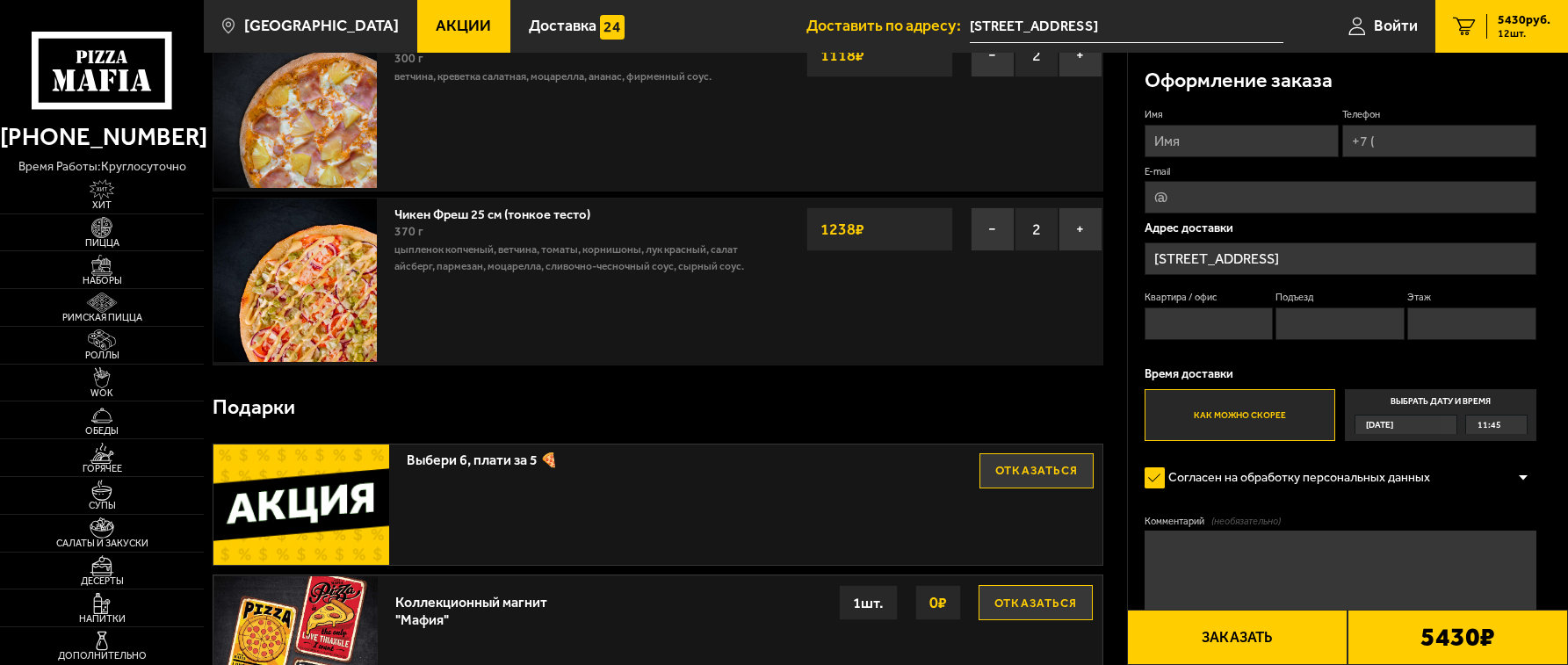
click at [1483, 423] on span "11:45" at bounding box center [1489, 425] width 24 height 18
click at [0, 0] on input "Выбрать дату и время Сегодня 11:45" at bounding box center [0, 0] width 0 height 0
click at [1484, 427] on span "11:45" at bounding box center [1489, 425] width 24 height 18
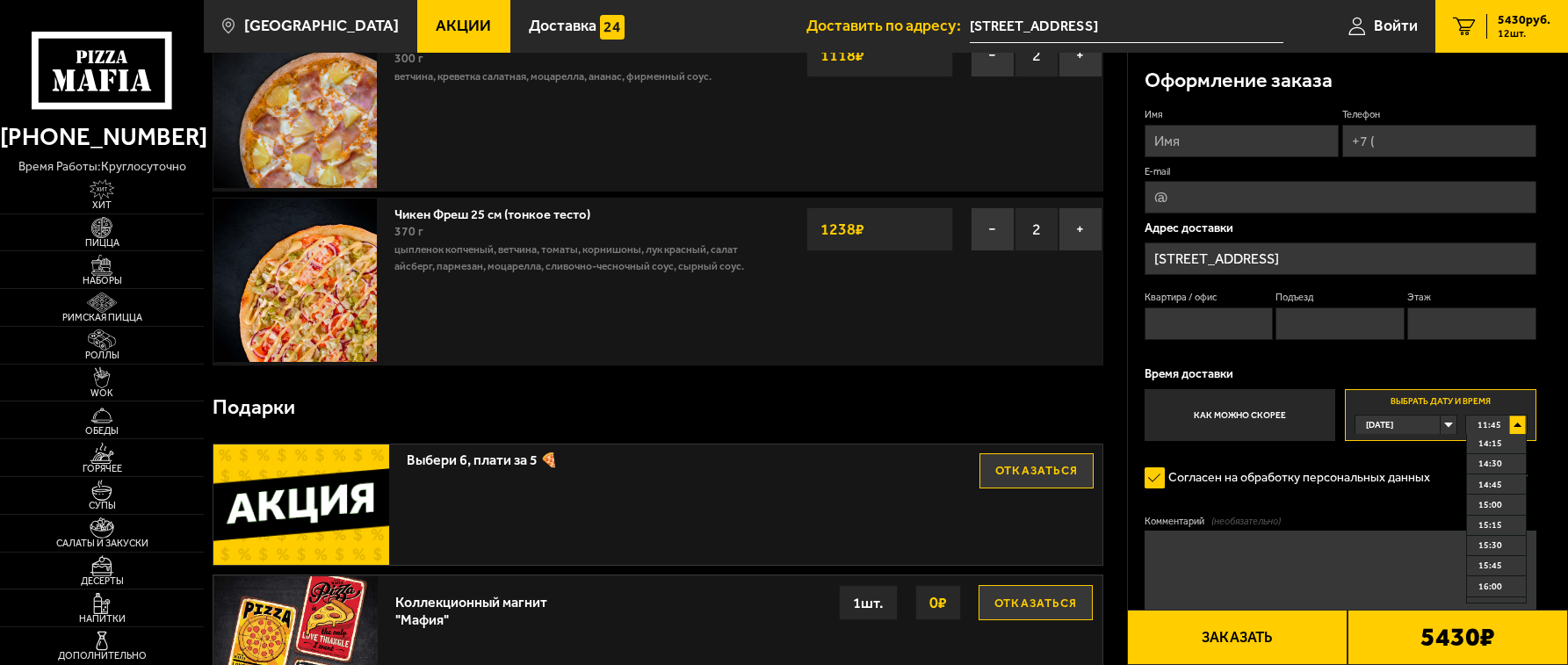
scroll to position [0, 0]
click at [1492, 546] on span "13:00" at bounding box center [1490, 546] width 24 height 18
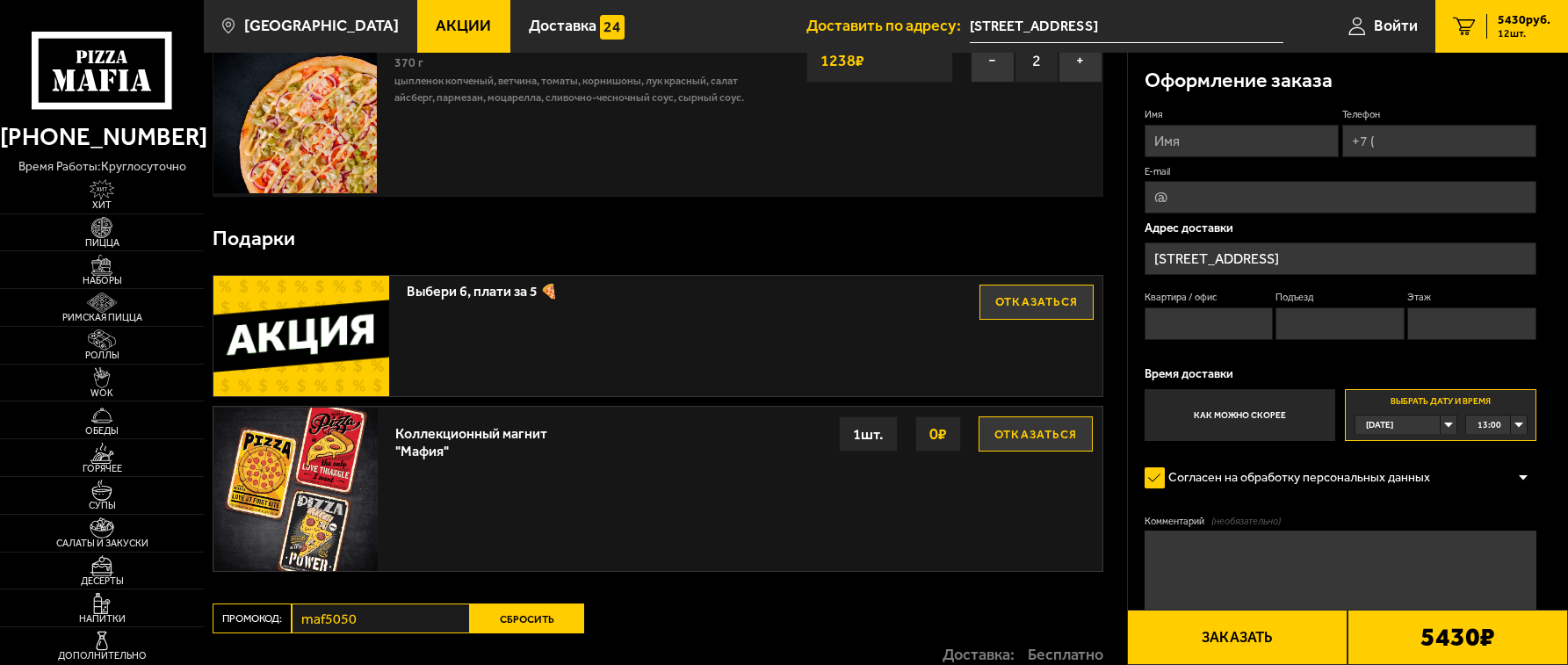
scroll to position [1034, 0]
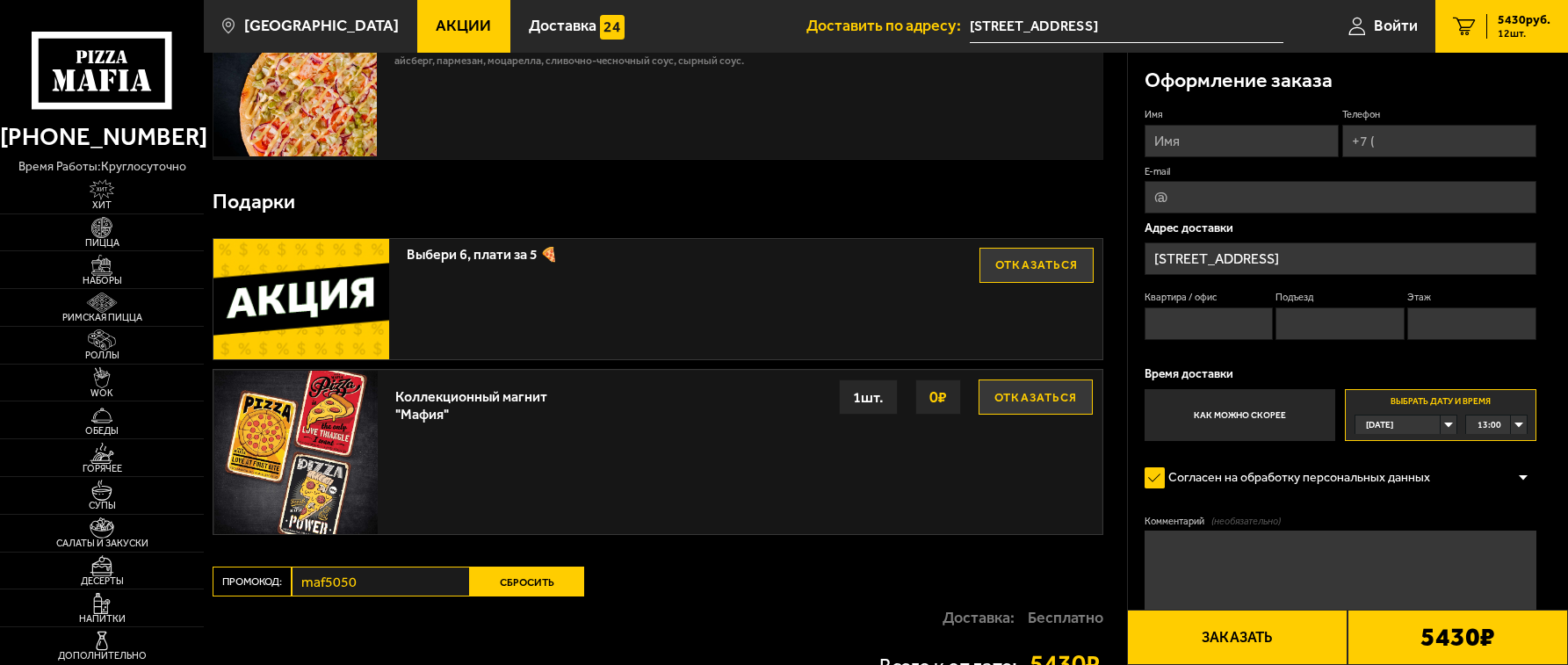
click at [1279, 138] on input "Имя" at bounding box center [1242, 140] width 194 height 32
type input "Nik"
click at [1400, 135] on input "Телефон" at bounding box center [1440, 140] width 194 height 32
type input "+7 (921) 771-05-24"
click at [1393, 191] on input "E-mail" at bounding box center [1341, 197] width 392 height 32
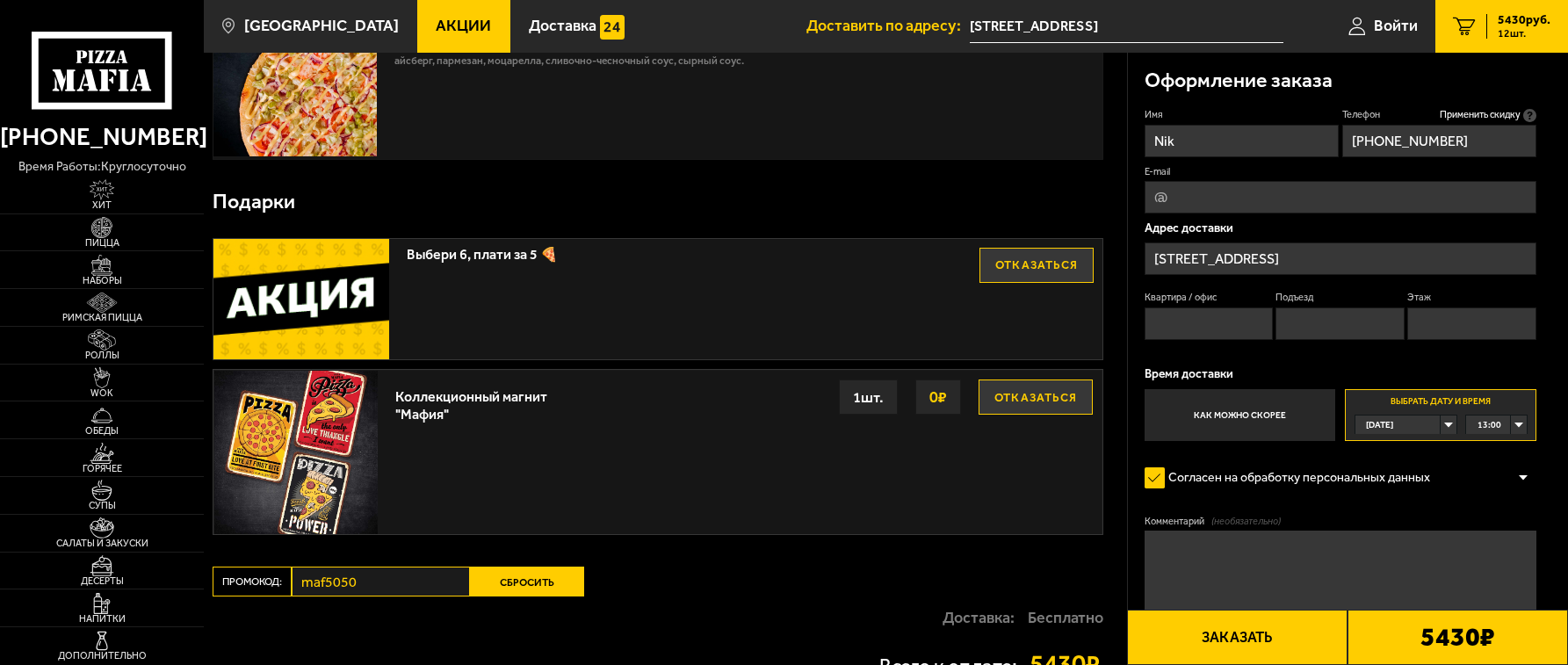
type input "degilnn@mail.ru"
click at [1275, 572] on textarea "Комментарий (необязательно)" at bounding box center [1341, 571] width 392 height 82
type textarea "К"
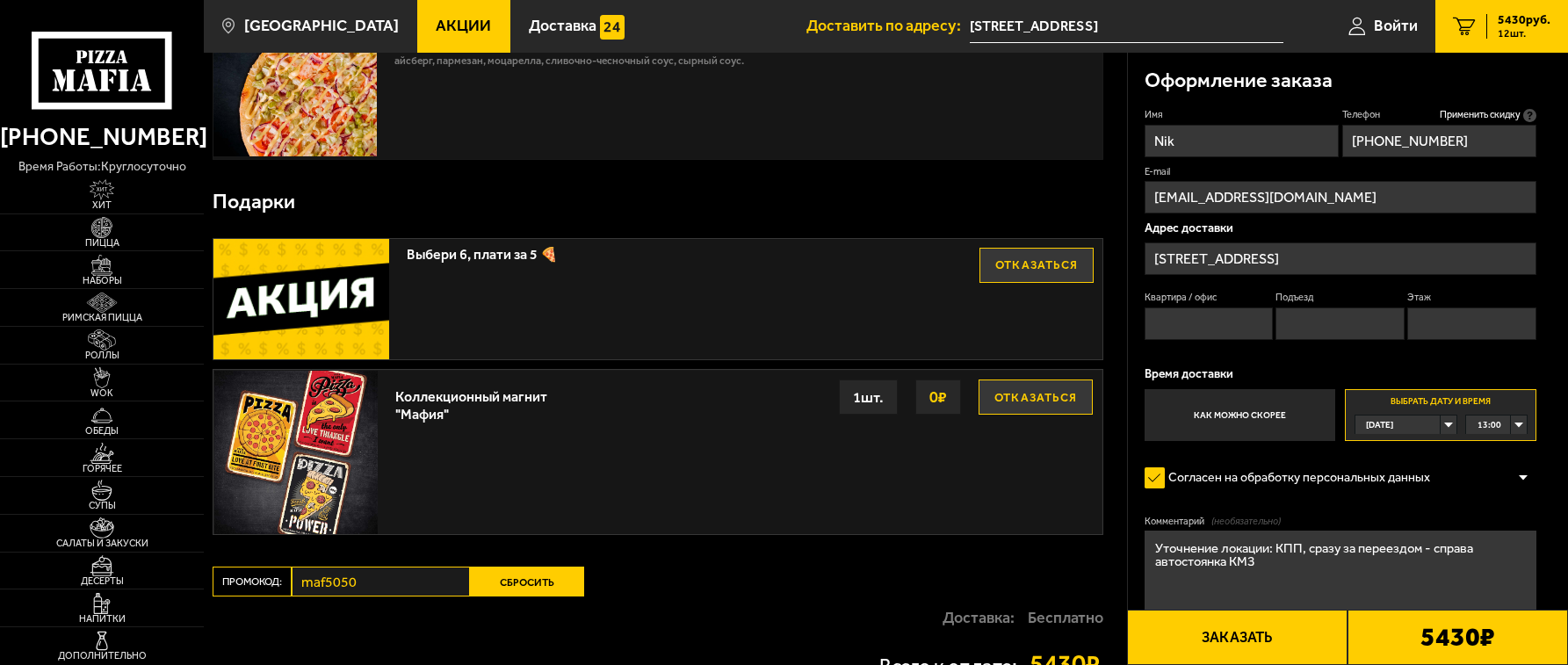
click at [1433, 546] on textarea "Уточнение локации: КПП, сразу за переездом - справа автостоянка КМЗ" at bounding box center [1341, 571] width 392 height 82
type textarea "Уточнение локации: КПП, сразу за переездом , справа автостоянка КМЗ"
click at [1241, 632] on button "Заказать" at bounding box center [1237, 638] width 221 height 55
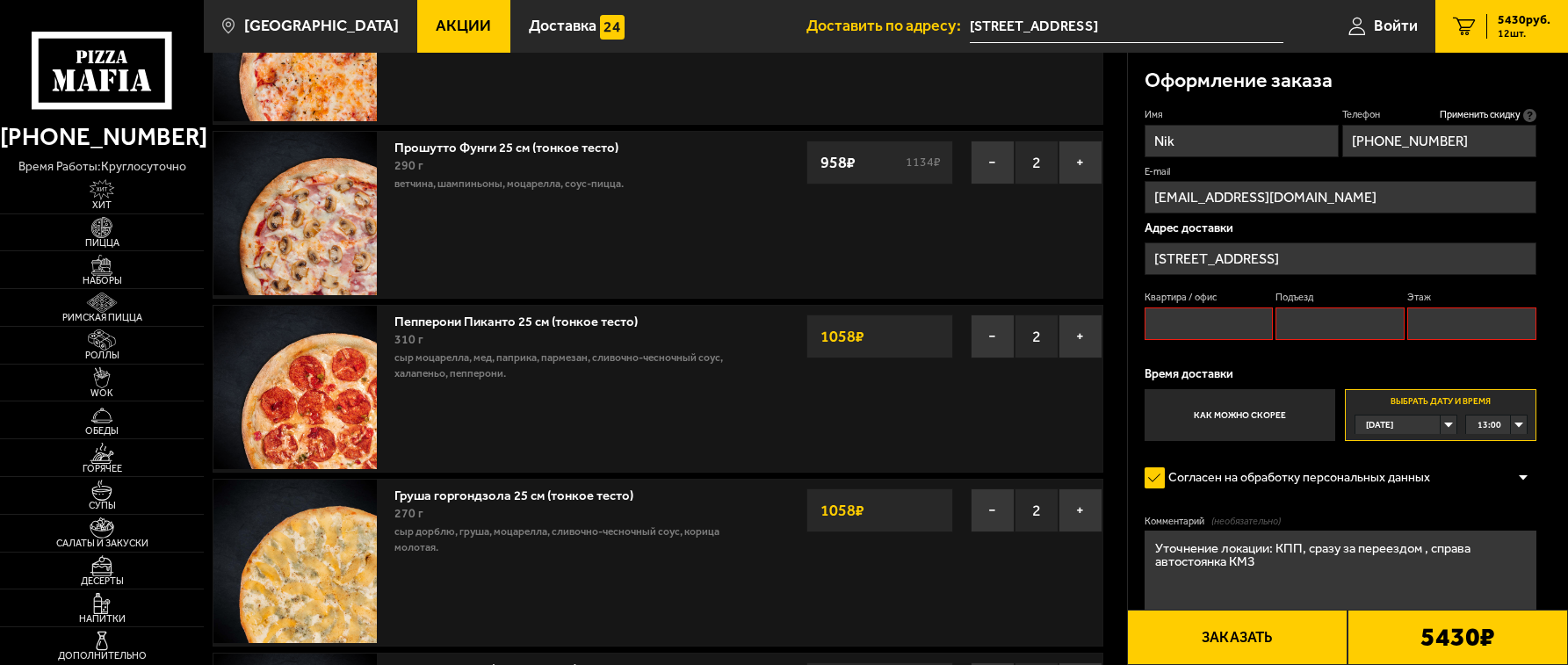
scroll to position [149, 0]
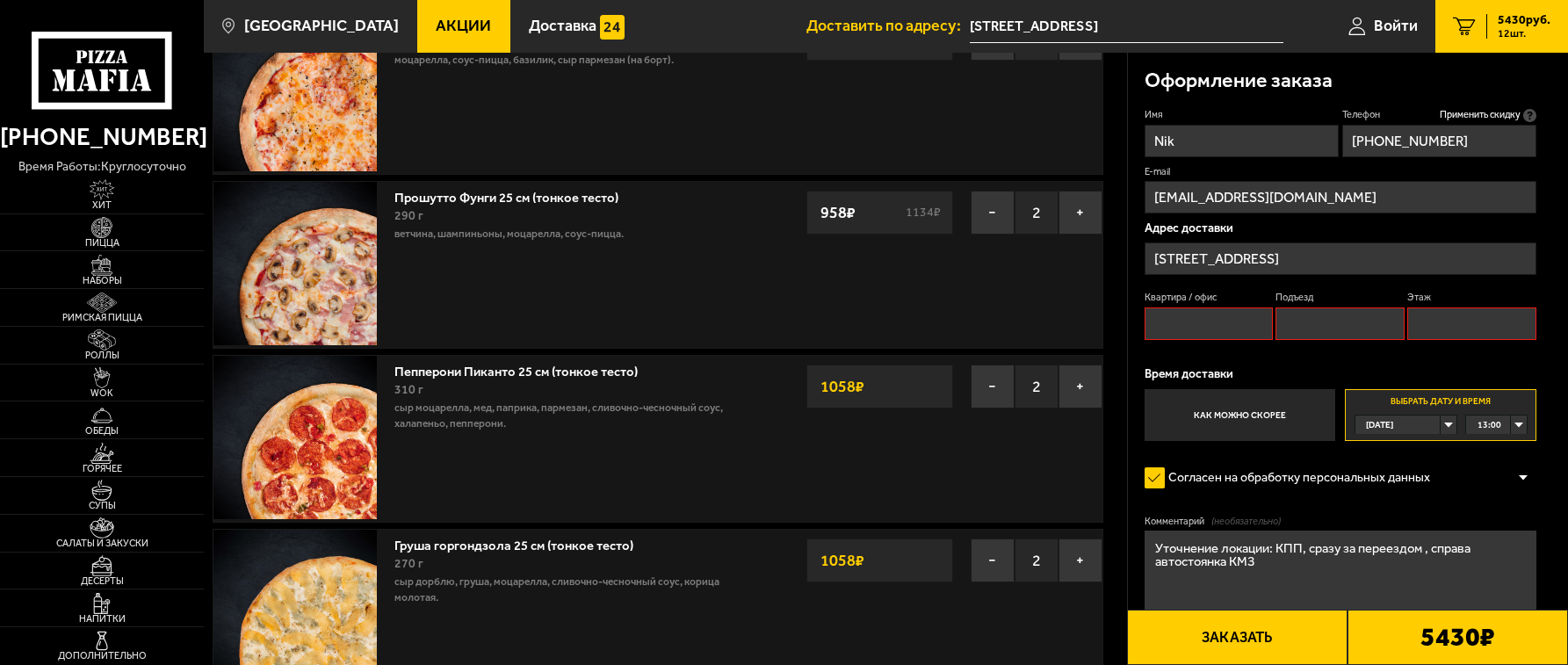
click at [1197, 321] on input "Квартира / офис" at bounding box center [1209, 323] width 129 height 32
type input "15"
click at [1323, 312] on input "Подъезд" at bounding box center [1340, 323] width 129 height 32
type input "15."
click at [1455, 330] on input "Этаж" at bounding box center [1472, 323] width 129 height 32
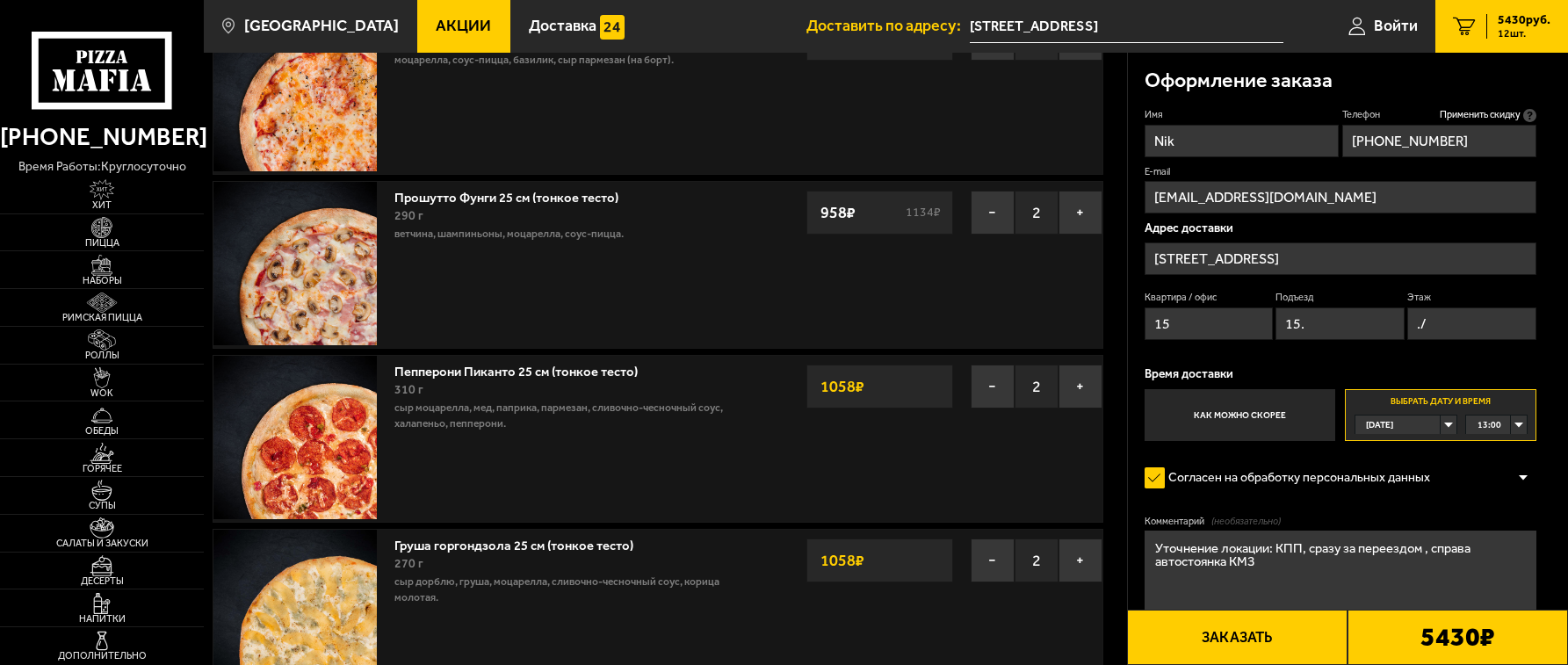
type input "."
type input "3"
click at [1309, 326] on input "15." at bounding box center [1340, 323] width 129 height 32
type input "15"
click at [1198, 326] on input "15" at bounding box center [1209, 323] width 129 height 32
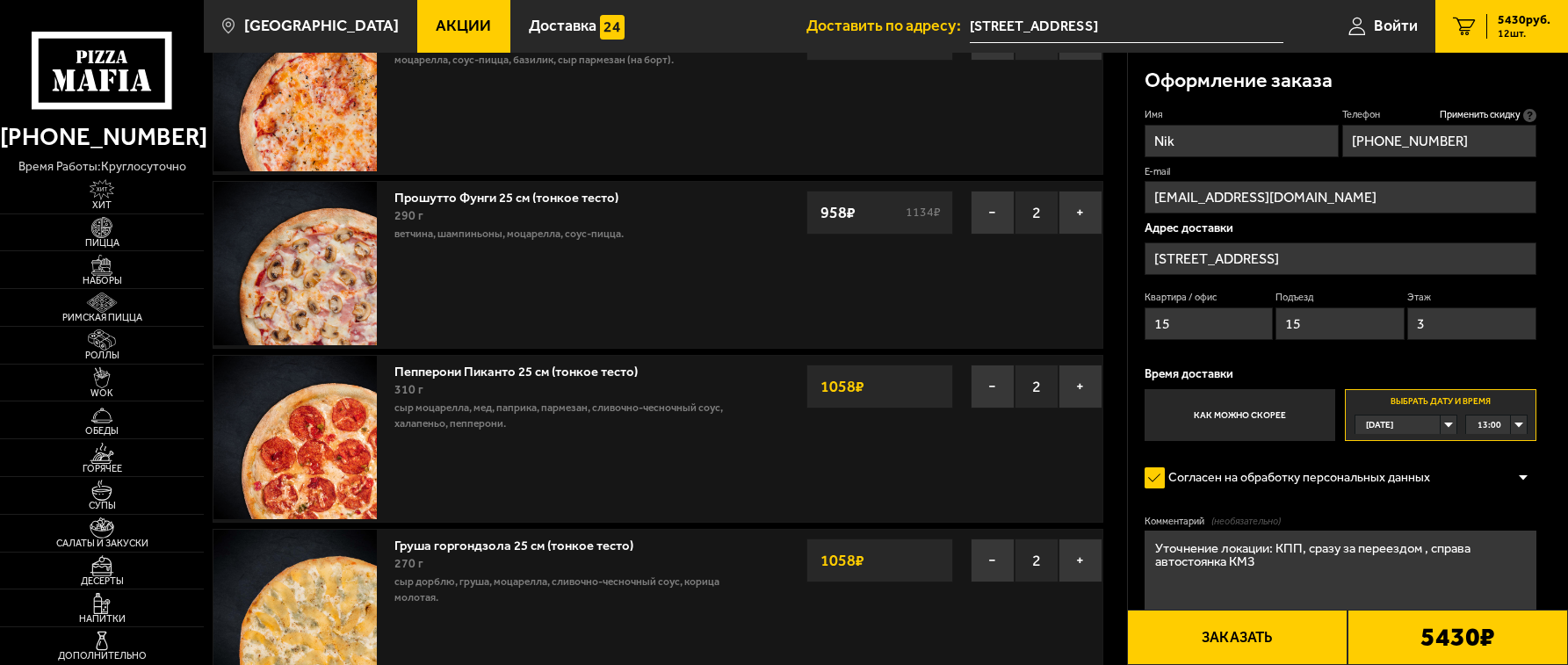
drag, startPoint x: 1198, startPoint y: 326, endPoint x: 1137, endPoint y: 329, distance: 61.1
click at [1137, 329] on div "Оформление заказа Имя Nik Телефон Применить скидку Вы будете зарегистрированы а…" at bounding box center [1349, 381] width 441 height 657
type input "/"
type input "..."
drag, startPoint x: 1300, startPoint y: 325, endPoint x: 1277, endPoint y: 317, distance: 24.4
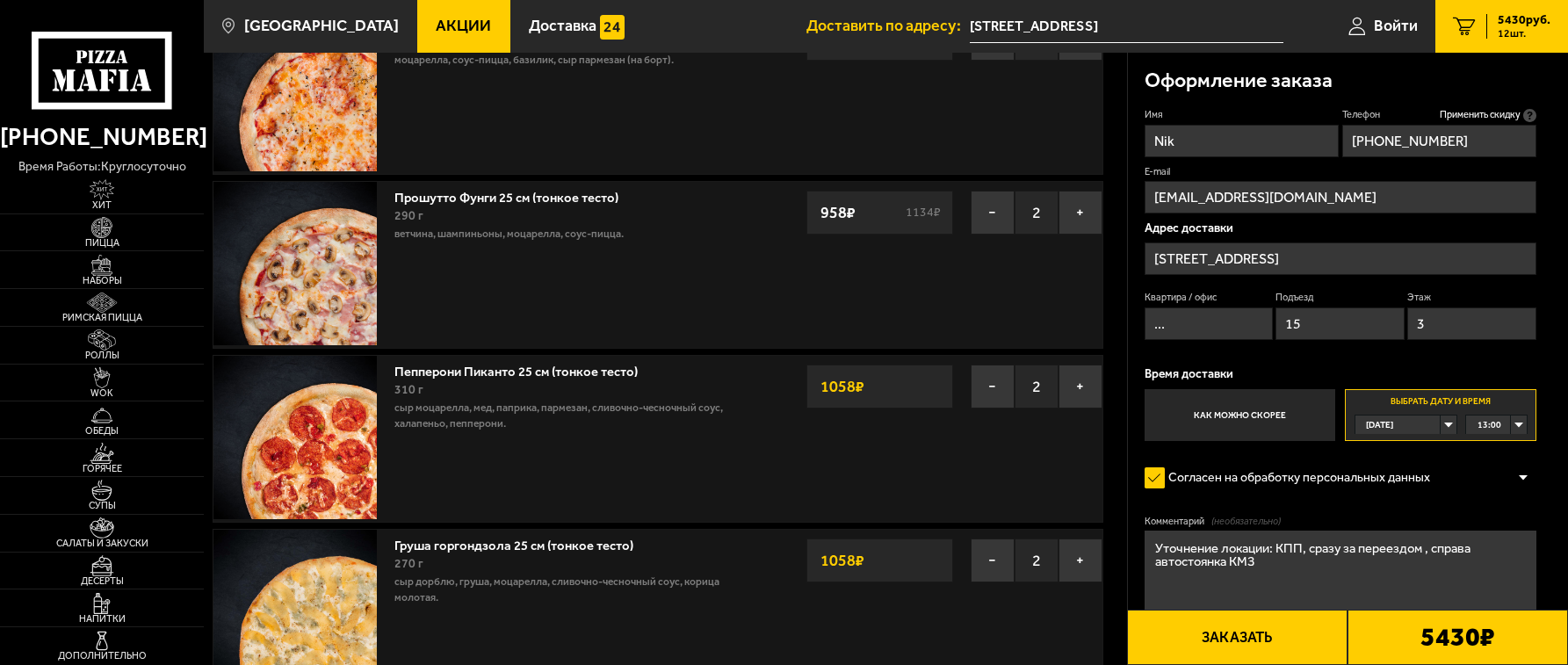
click at [1277, 317] on input "15" at bounding box center [1340, 323] width 129 height 32
type input "..."
drag, startPoint x: 1443, startPoint y: 326, endPoint x: 1404, endPoint y: 326, distance: 39.0
click at [1404, 326] on div "Квартира / офис ... Подъезд ... Этаж 3" at bounding box center [1341, 320] width 392 height 57
type input "..."
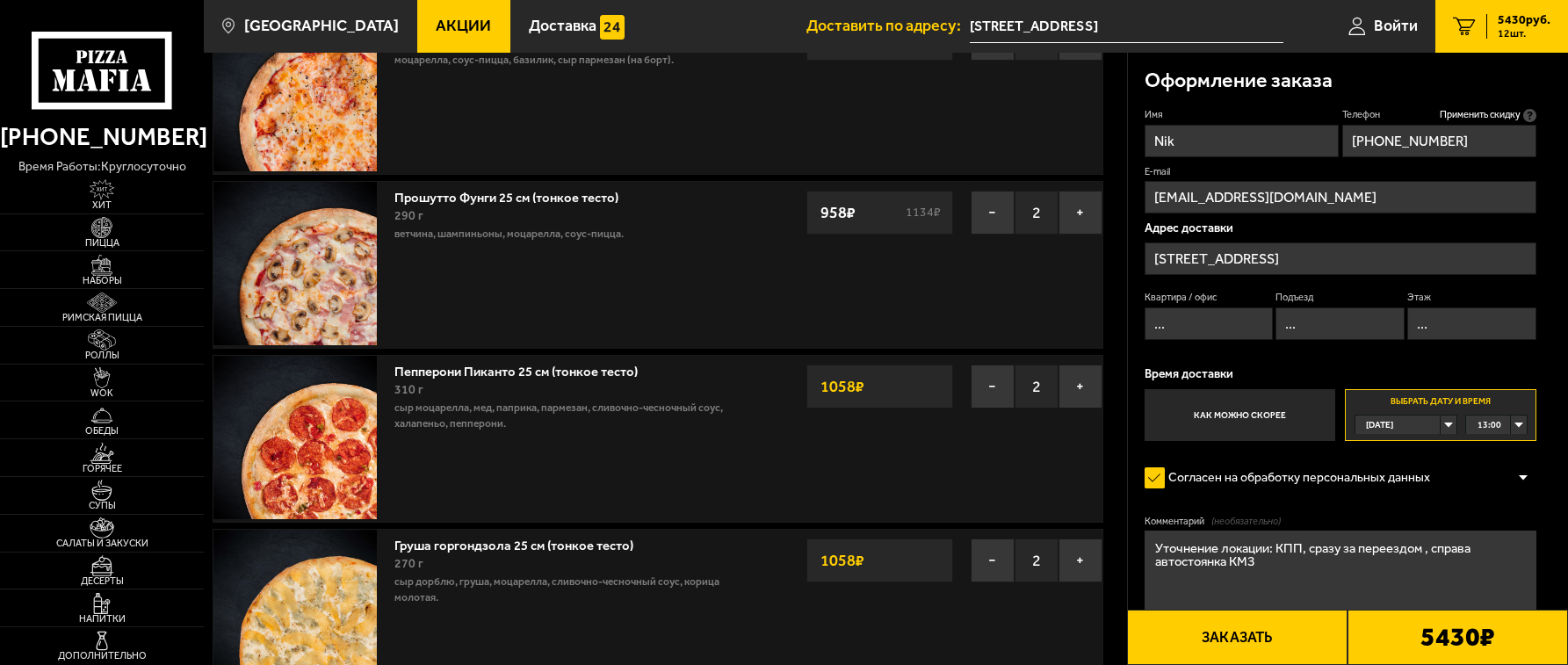
drag, startPoint x: 1221, startPoint y: 136, endPoint x: 1137, endPoint y: 147, distance: 84.7
click at [1137, 145] on div "Оформление заказа Имя Nik Телефон Применить скидку Вы будете зарегистрированы а…" at bounding box center [1349, 381] width 441 height 657
type input "Y"
type input "Николай"
click at [1382, 259] on input "Большой Смоленский проспект, 15к2" at bounding box center [1341, 258] width 392 height 32
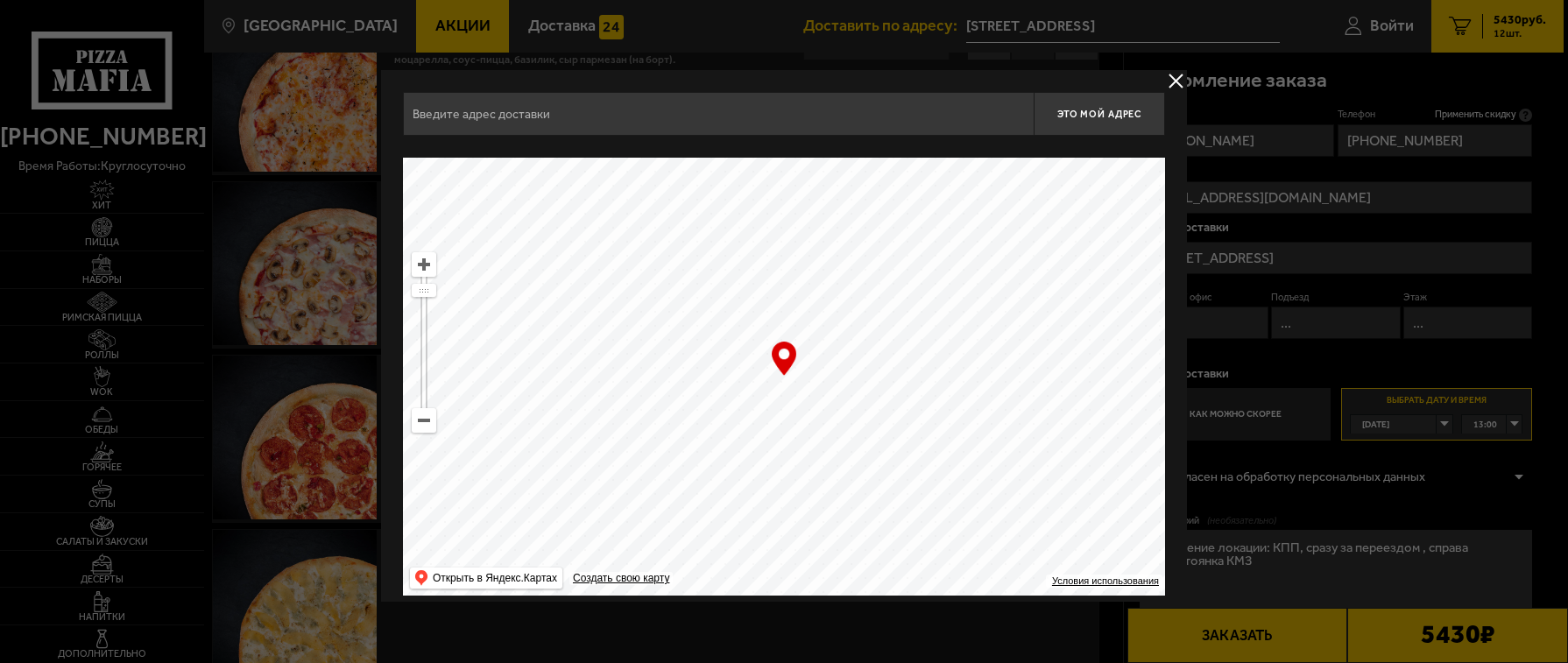
type input "Большой Смоленский проспект, 15к2"
click at [1170, 79] on button "delivery type" at bounding box center [1176, 81] width 22 height 22
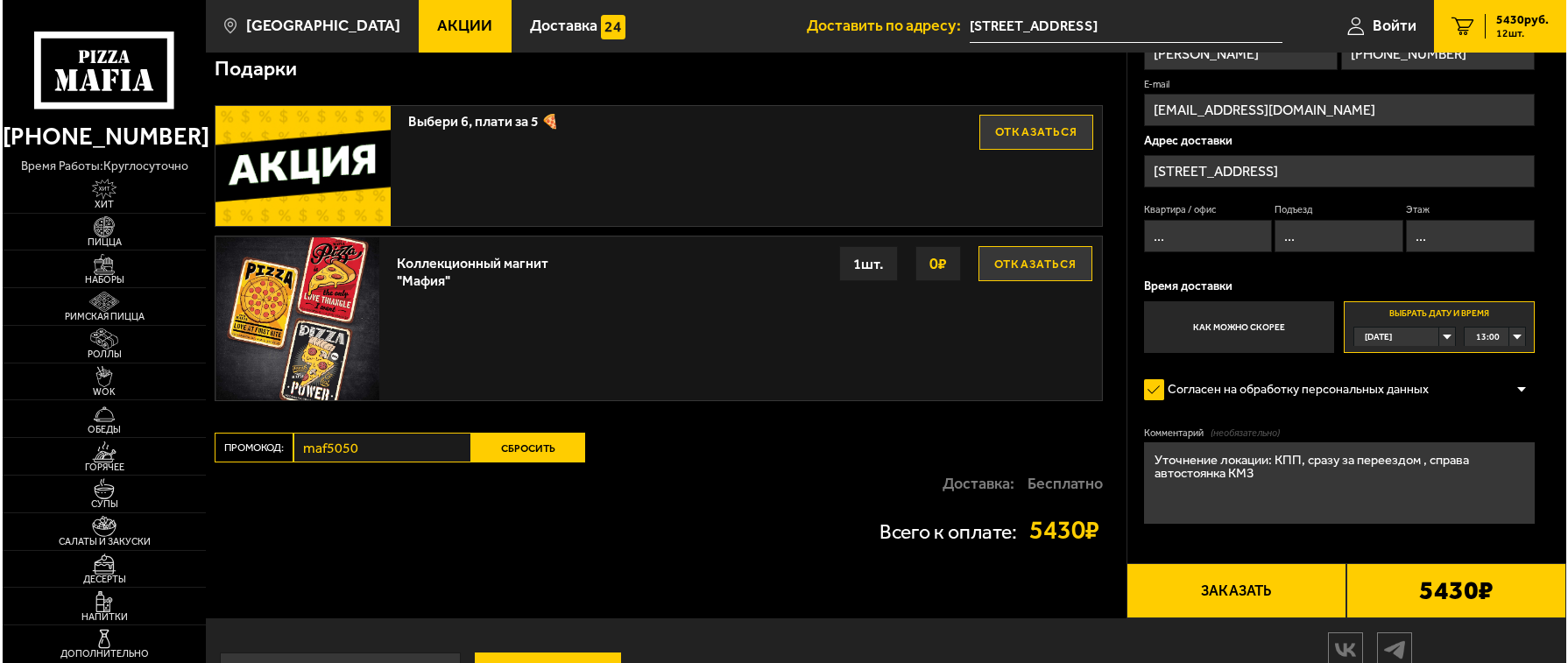
scroll to position [1226, 0]
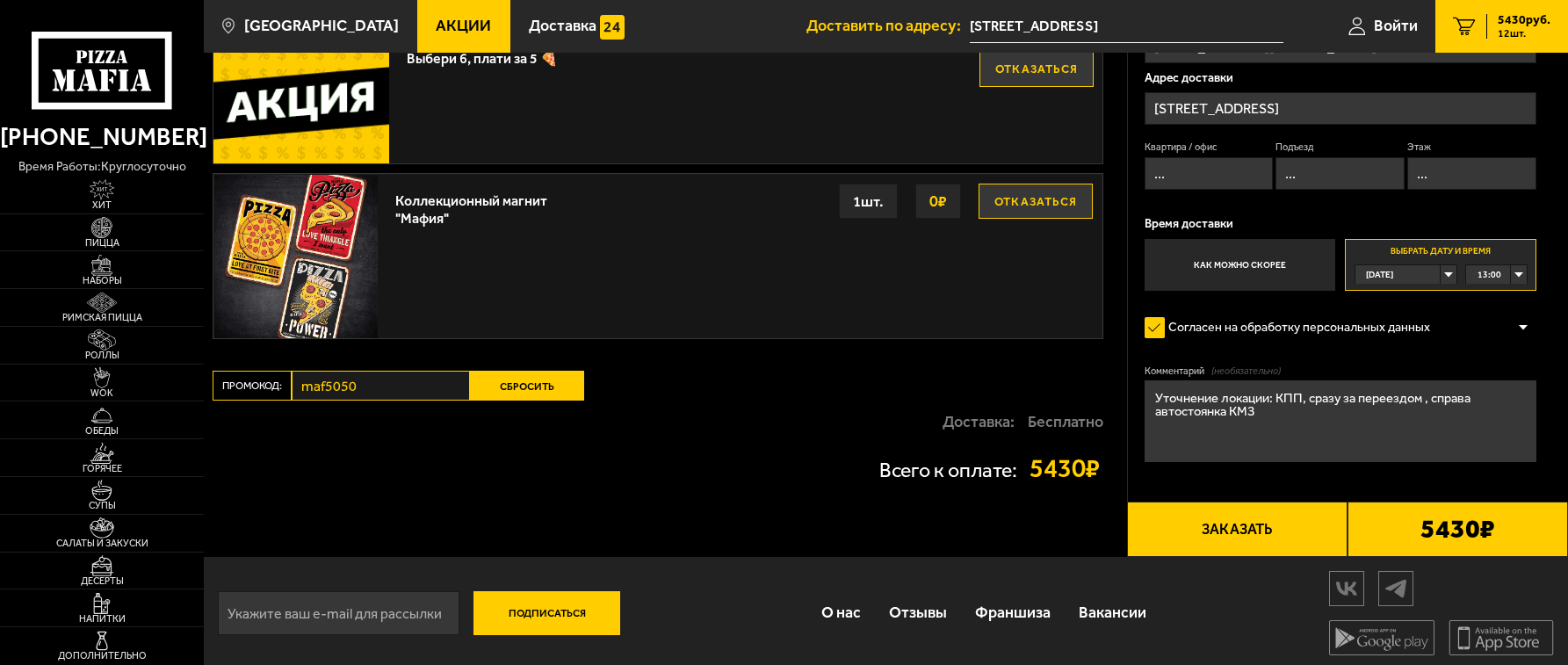
click at [1258, 540] on button "Заказать" at bounding box center [1237, 529] width 221 height 55
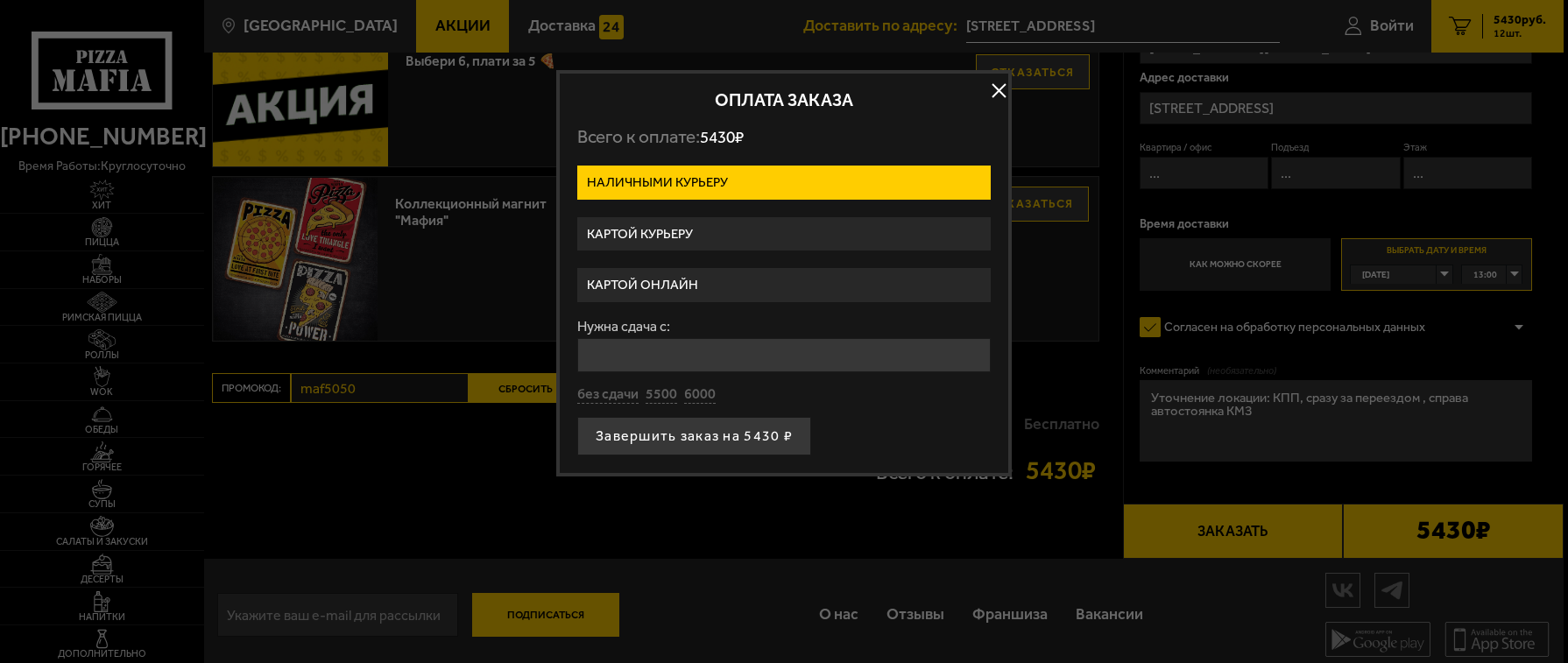
click at [760, 242] on label "Картой курьеру" at bounding box center [784, 234] width 414 height 34
click at [0, 0] on input "Картой курьеру" at bounding box center [0, 0] width 0 height 0
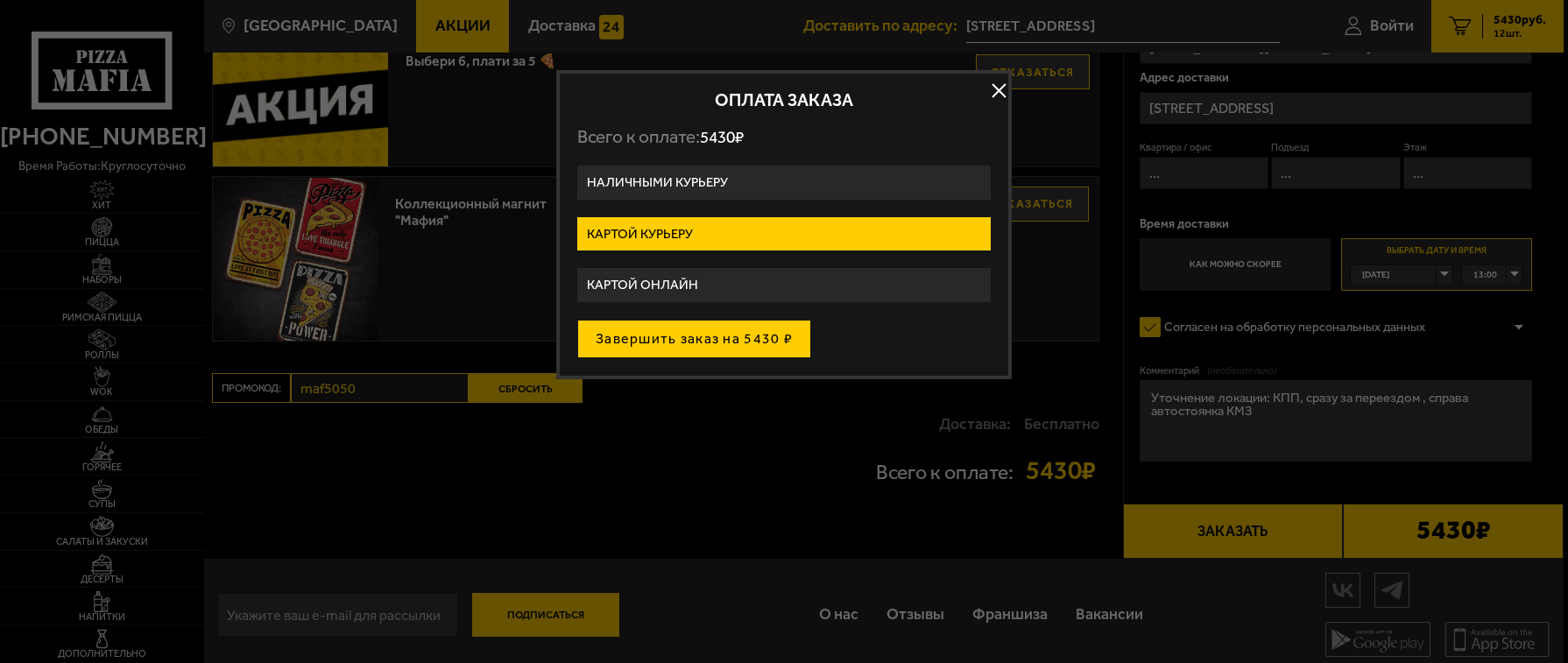
click at [786, 337] on button "Завершить заказ на 5430 ₽" at bounding box center [694, 339] width 234 height 38
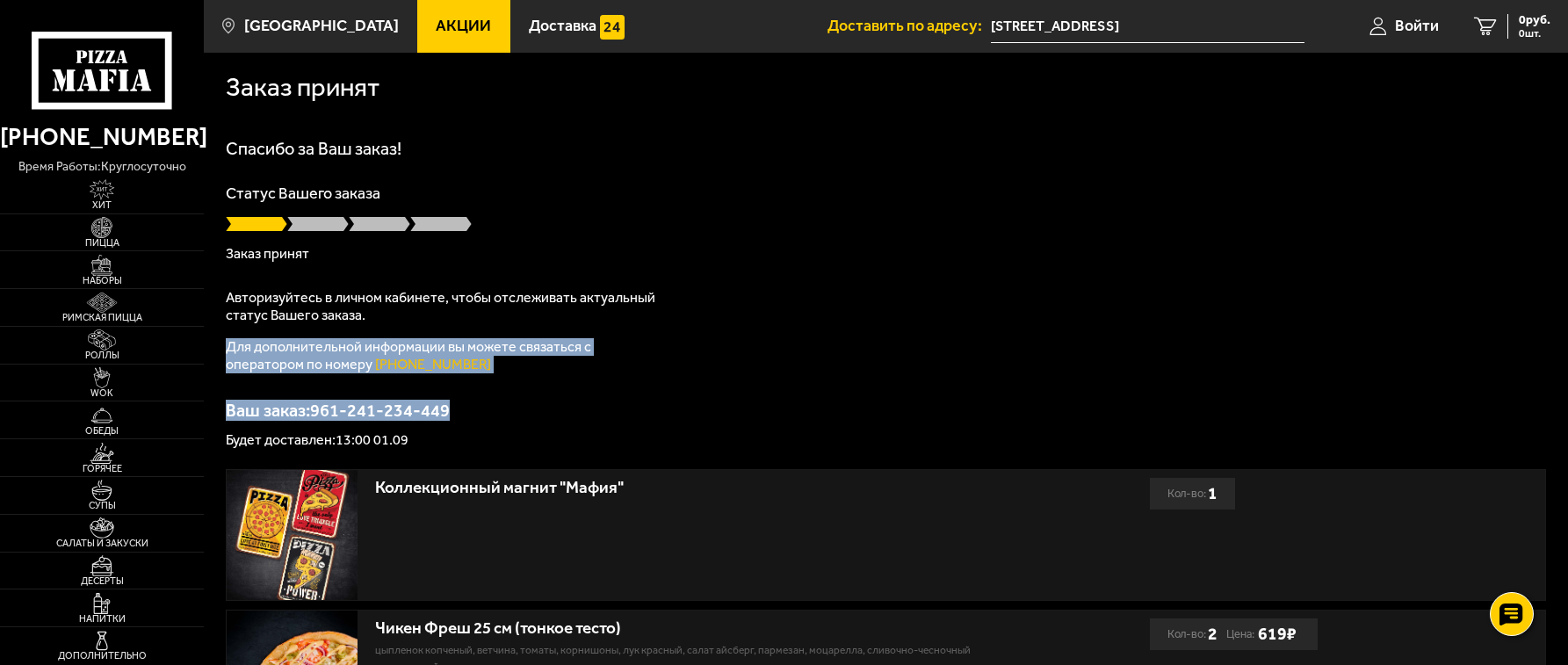
drag, startPoint x: 482, startPoint y: 420, endPoint x: 211, endPoint y: 343, distance: 281.7
copy div "Для дополнительной информации вы можете связаться с оператором по номеру (812) …"
